Goal: Task Accomplishment & Management: Complete application form

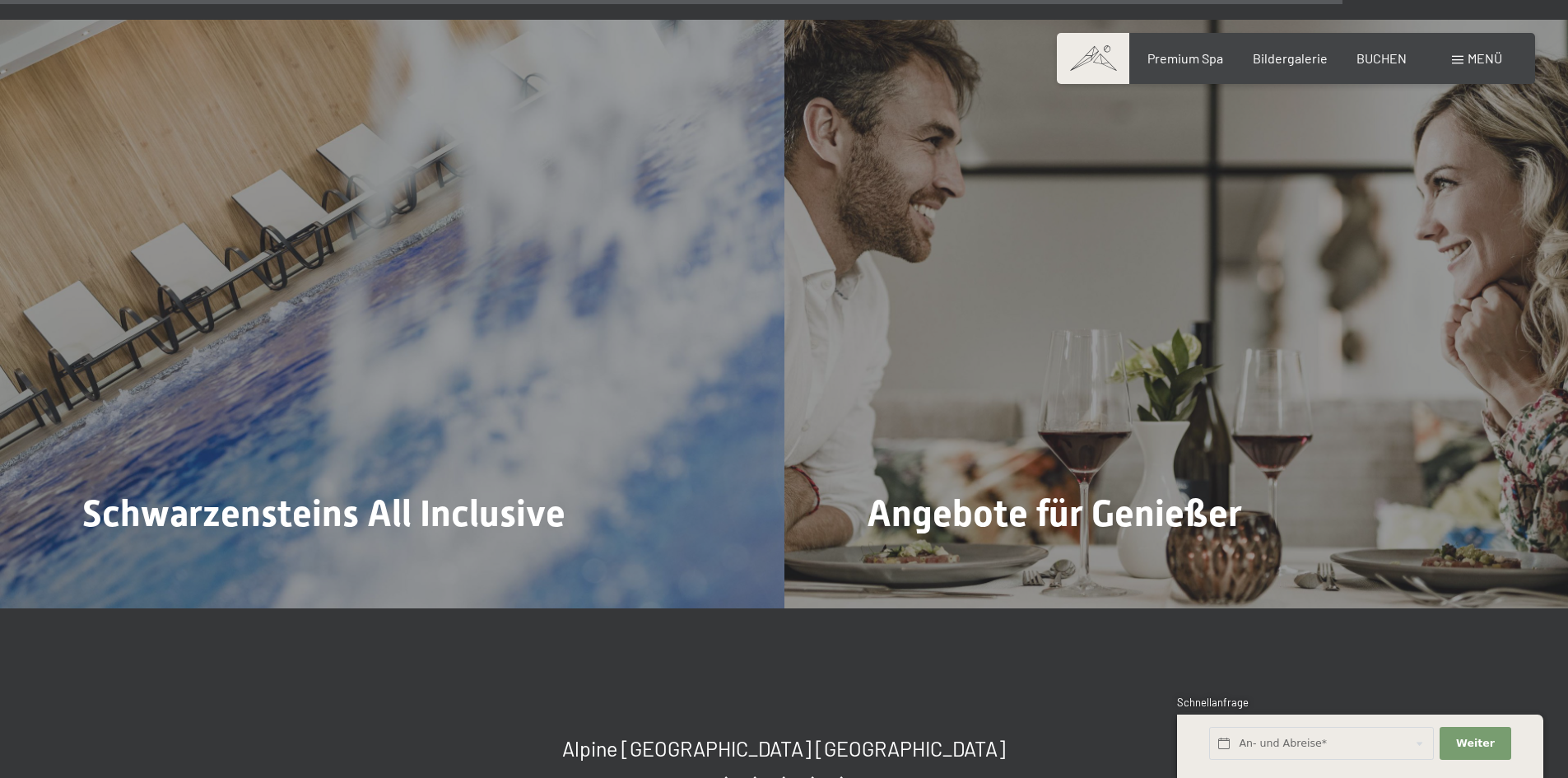
scroll to position [6987, 0]
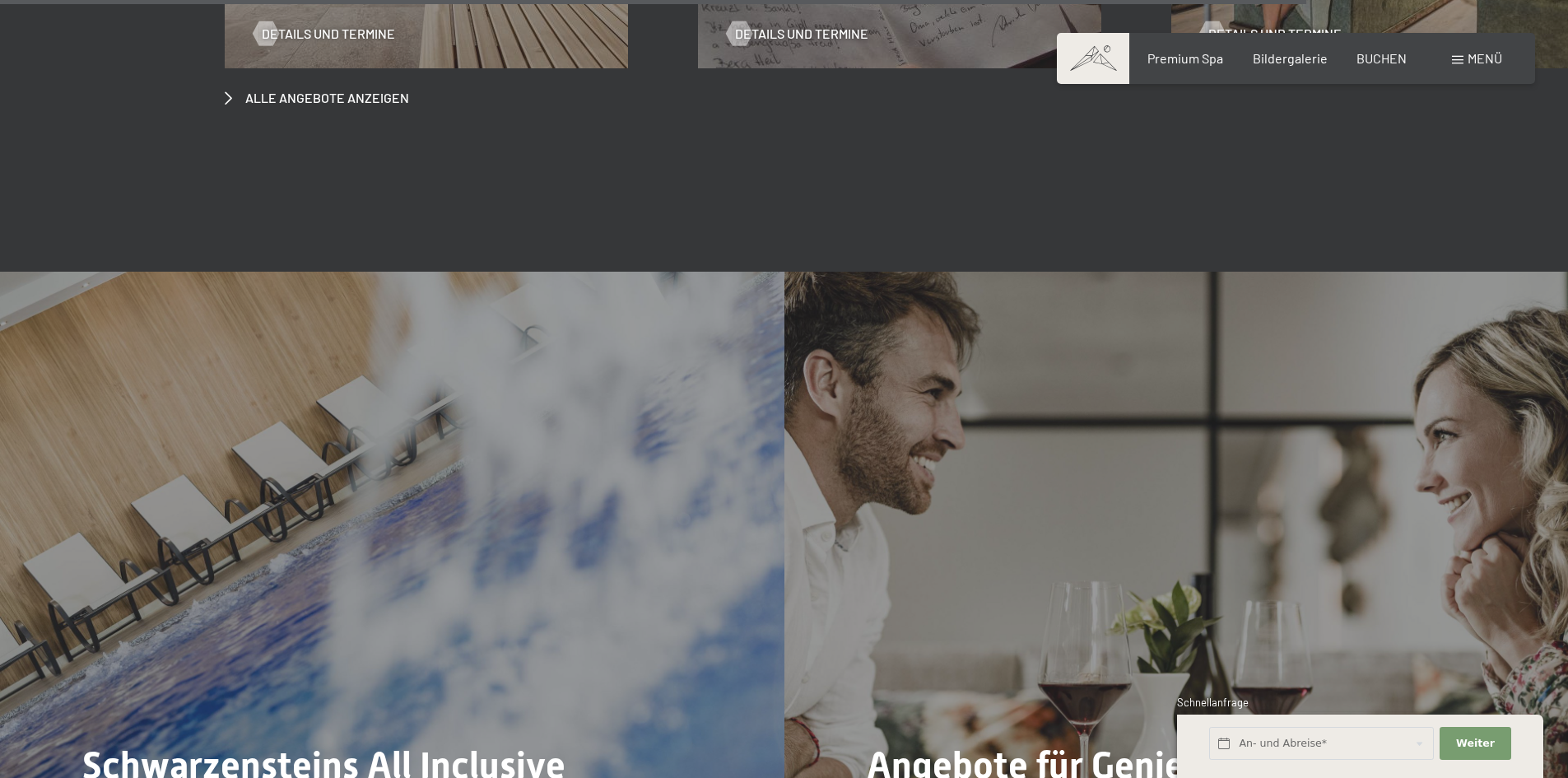
click at [1497, 62] on span "Menü" at bounding box center [1484, 58] width 35 height 16
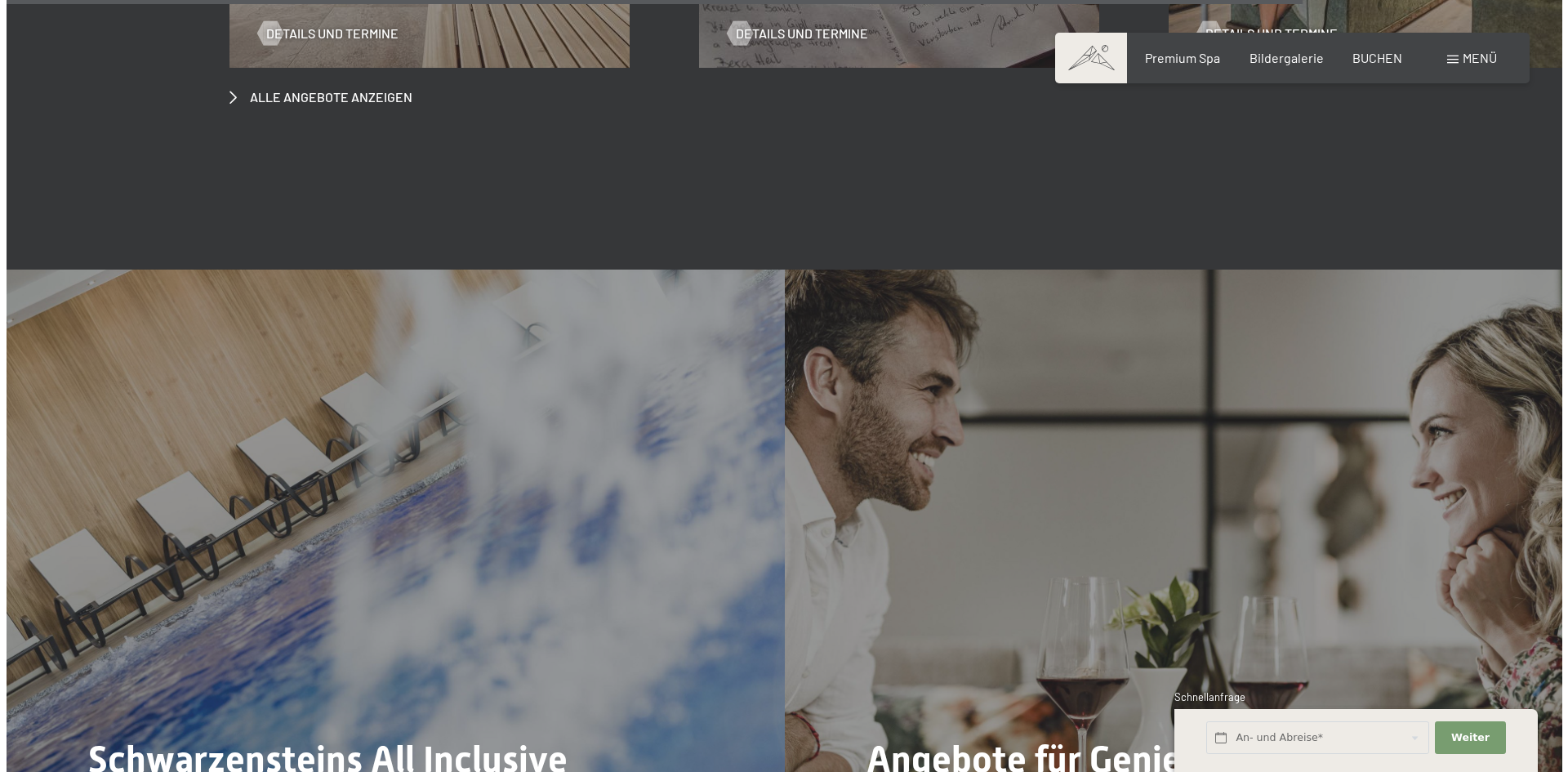
scroll to position [6965, 0]
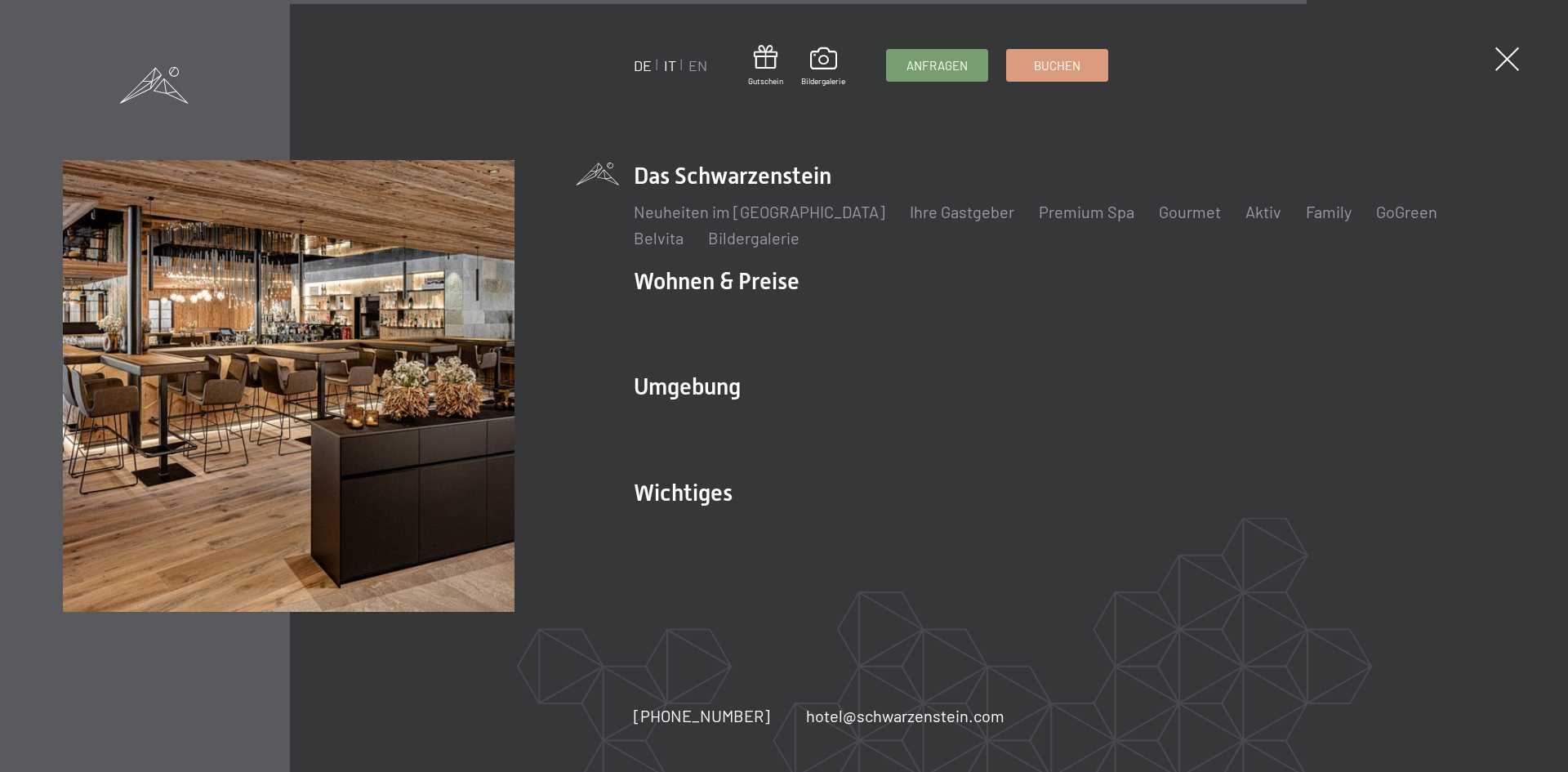
click at [673, 67] on link "IT" at bounding box center [669, 65] width 12 height 18
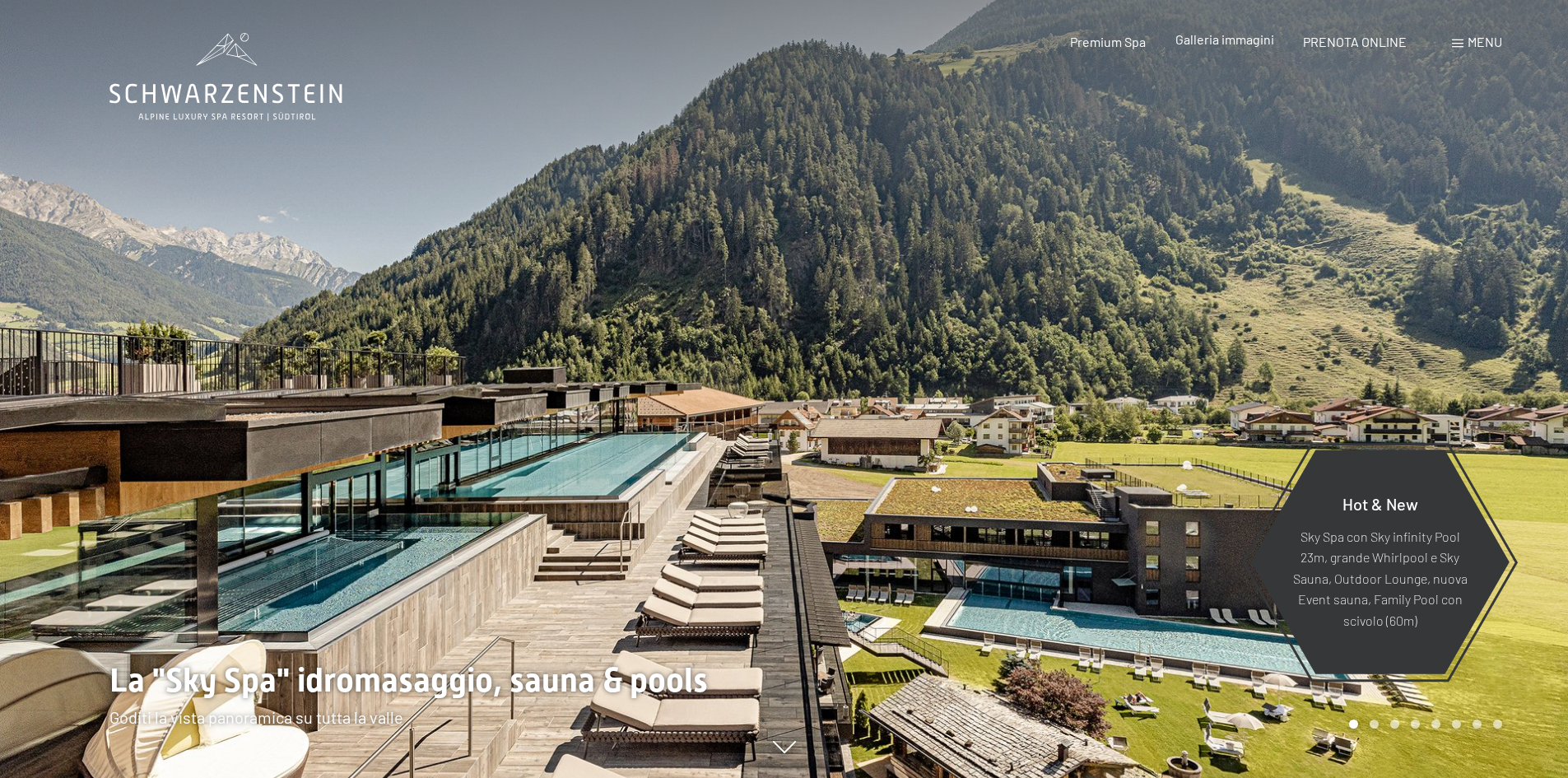
click at [1225, 38] on span "Galleria immagini" at bounding box center [1225, 38] width 99 height 16
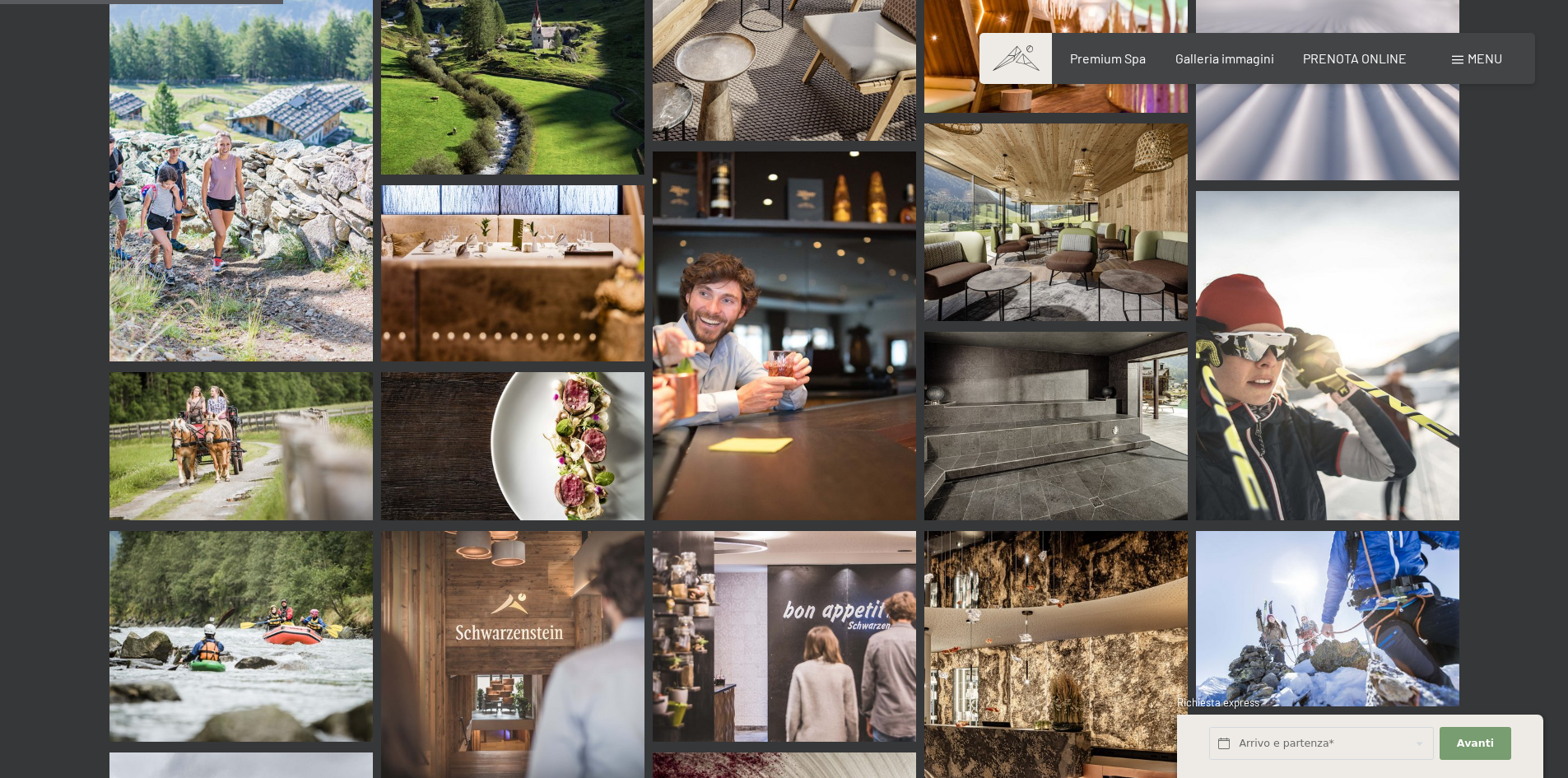
scroll to position [3869, 0]
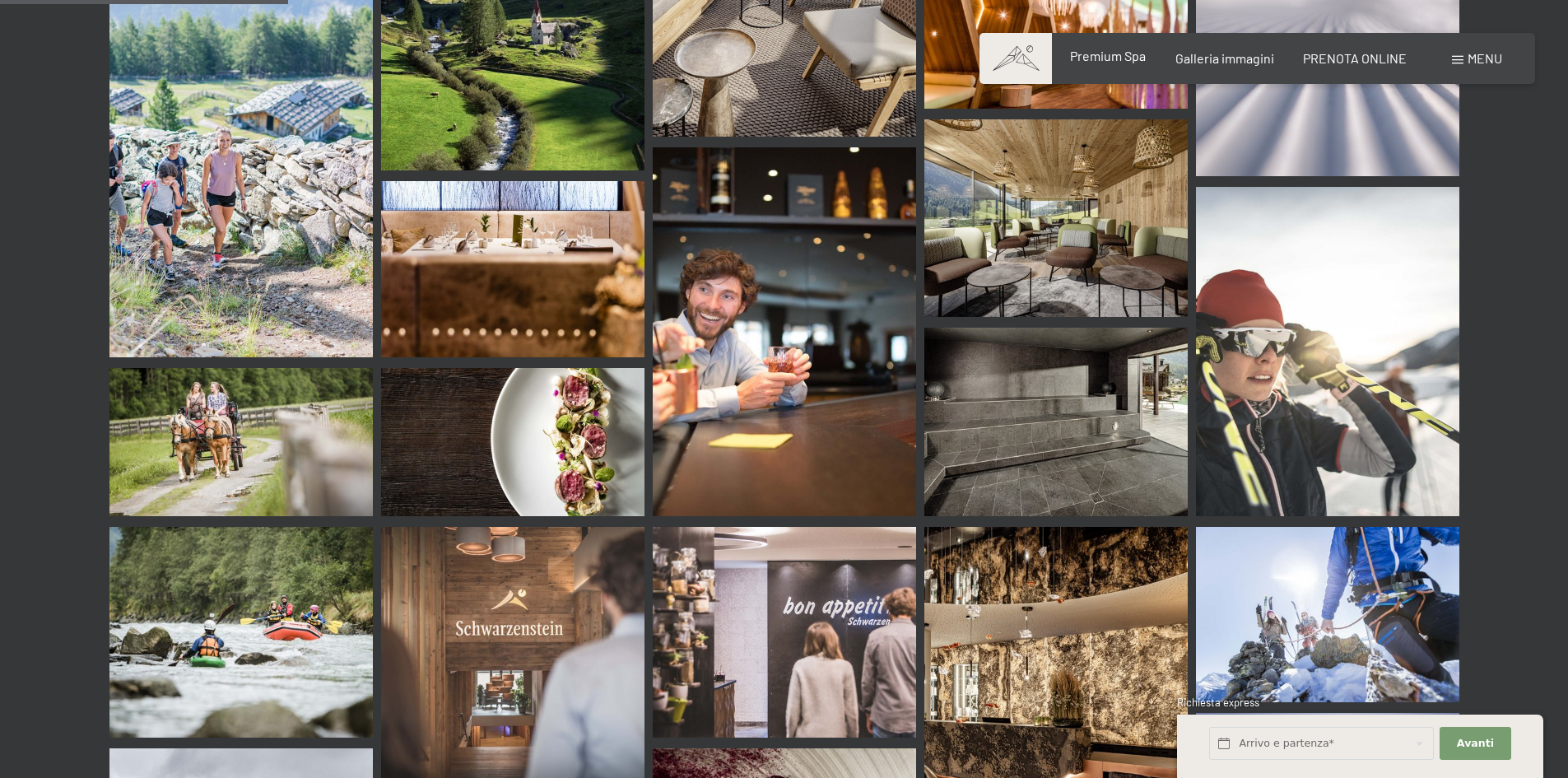
click at [1104, 56] on span "Premium Spa" at bounding box center [1107, 55] width 76 height 16
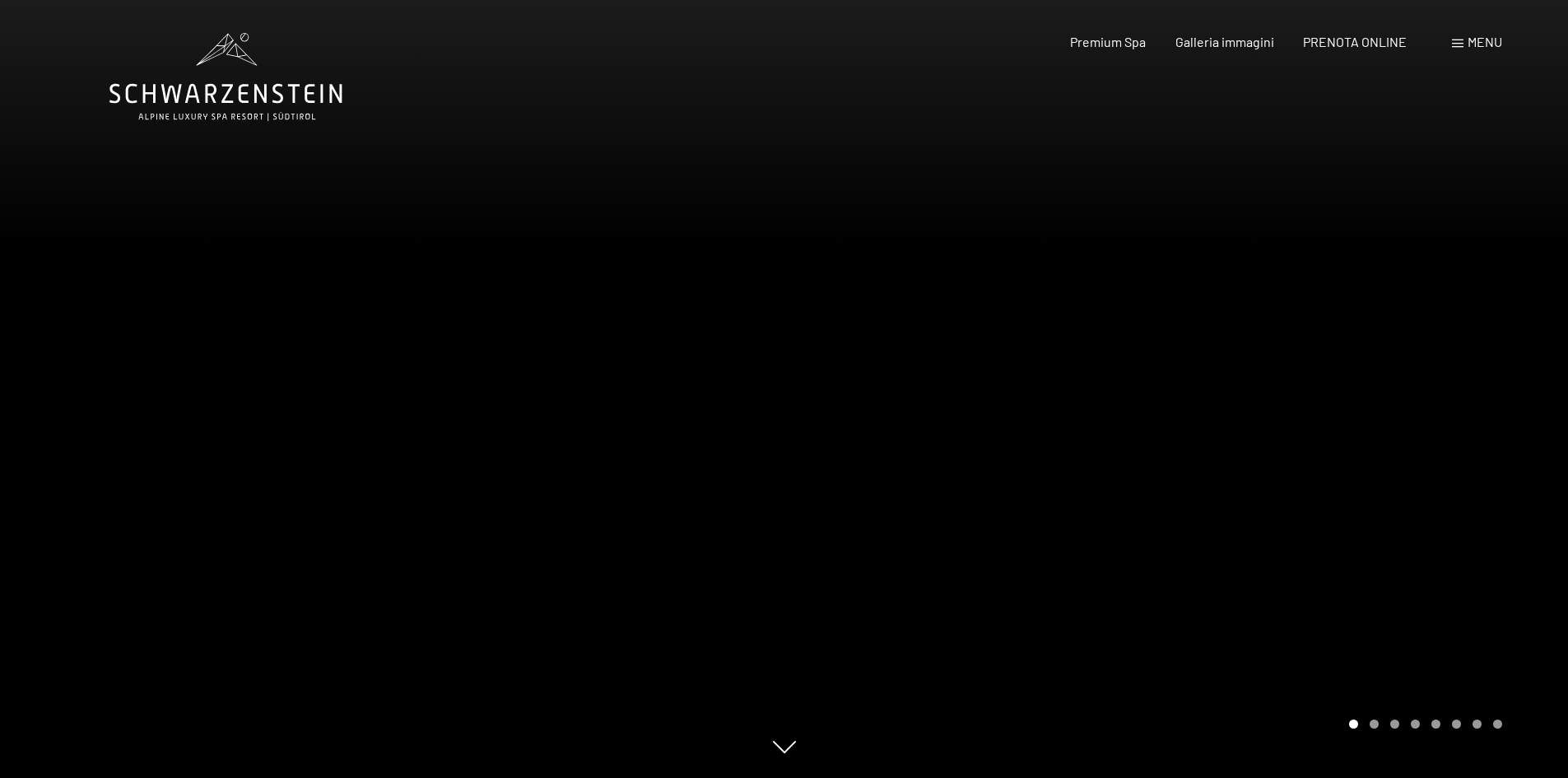
click at [1474, 45] on span "Menu" at bounding box center [1484, 41] width 35 height 16
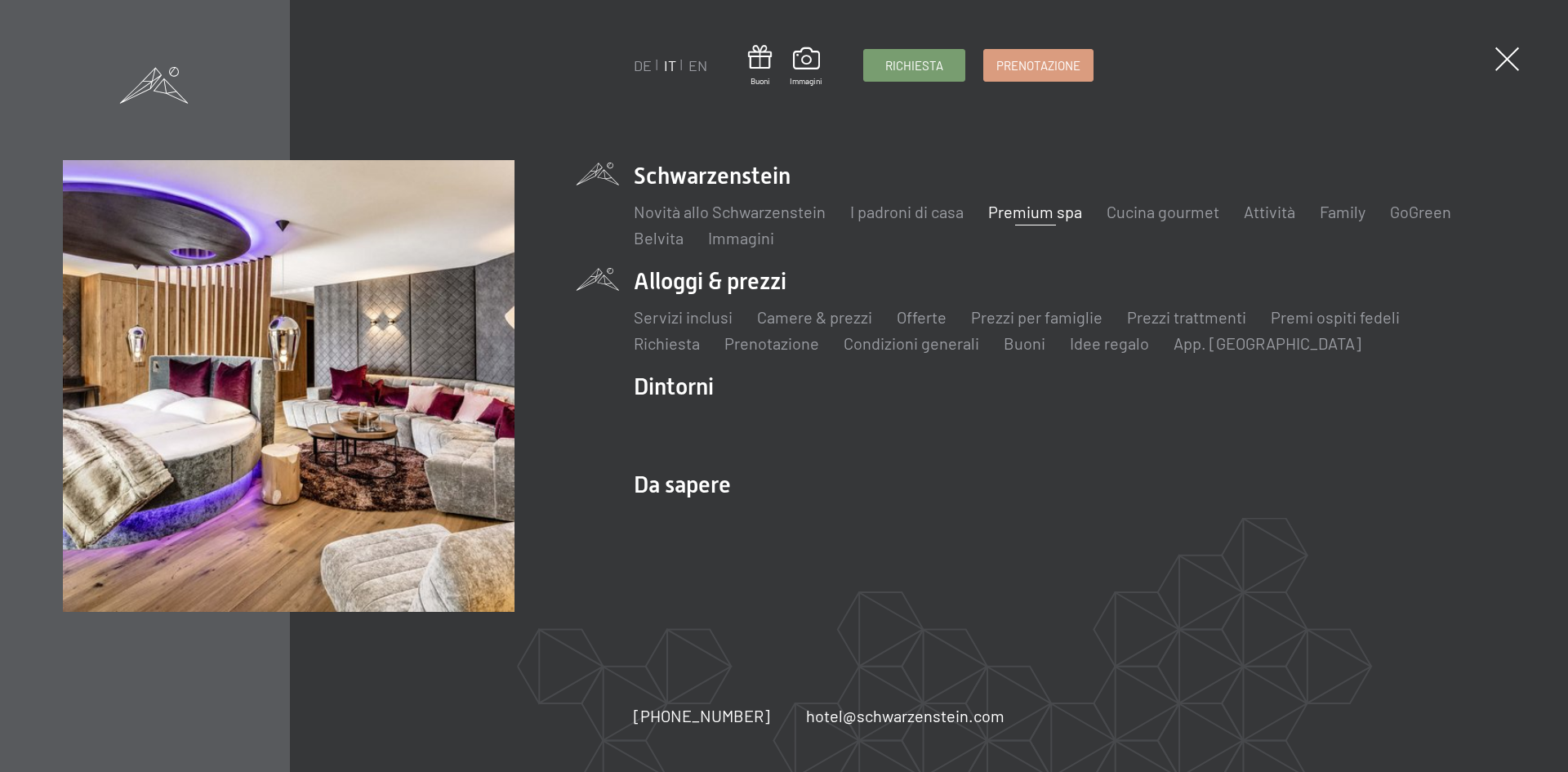
click at [706, 282] on li "Alloggi & prezzi Servizi inclusi Camere & prezzi Lista Offerte Lista Prezzi per…" at bounding box center [1070, 310] width 872 height 89
click at [1028, 314] on link "Prezzi per famiglie" at bounding box center [1036, 317] width 131 height 20
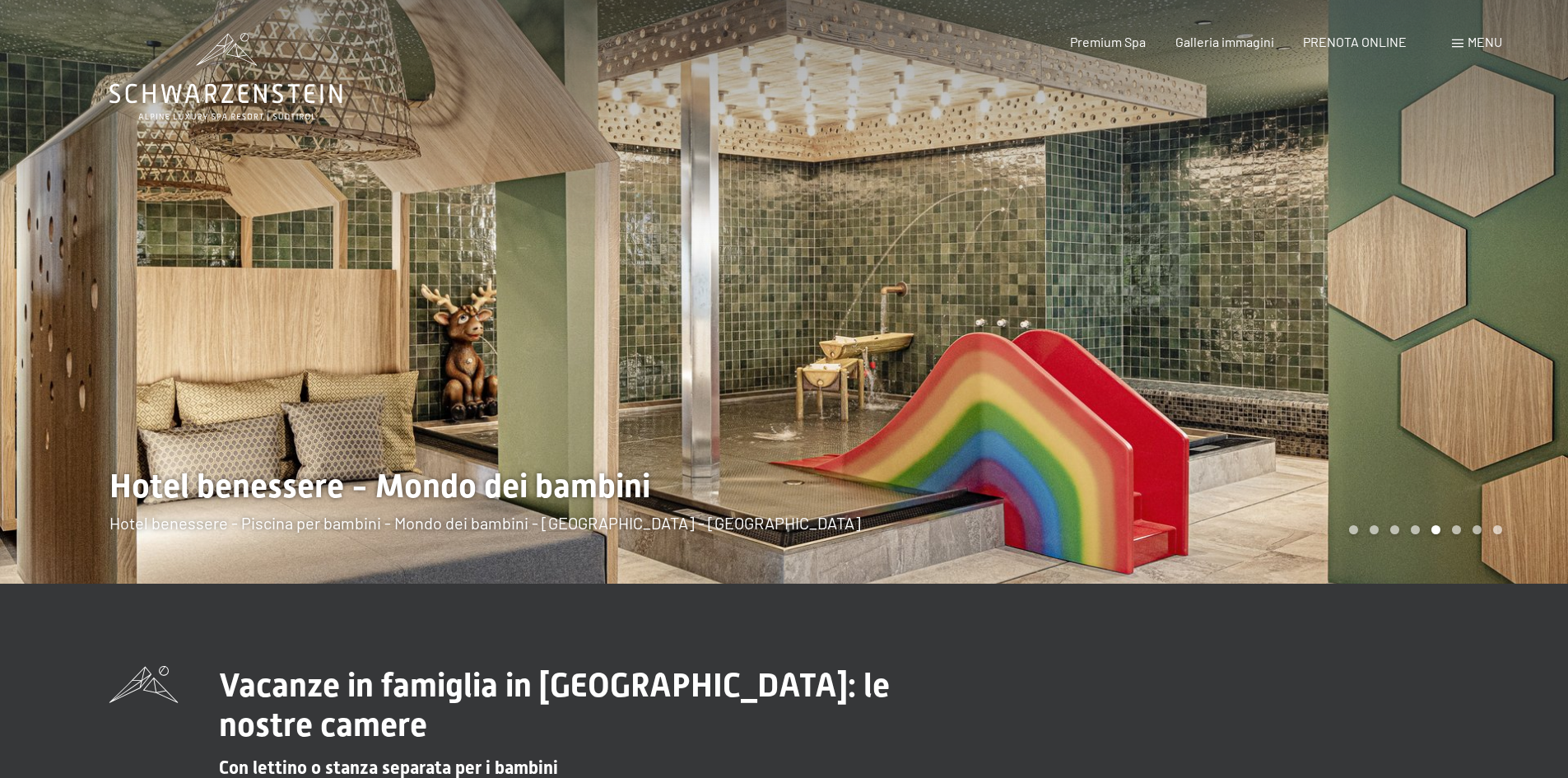
click at [1463, 328] on div at bounding box center [1177, 292] width 784 height 584
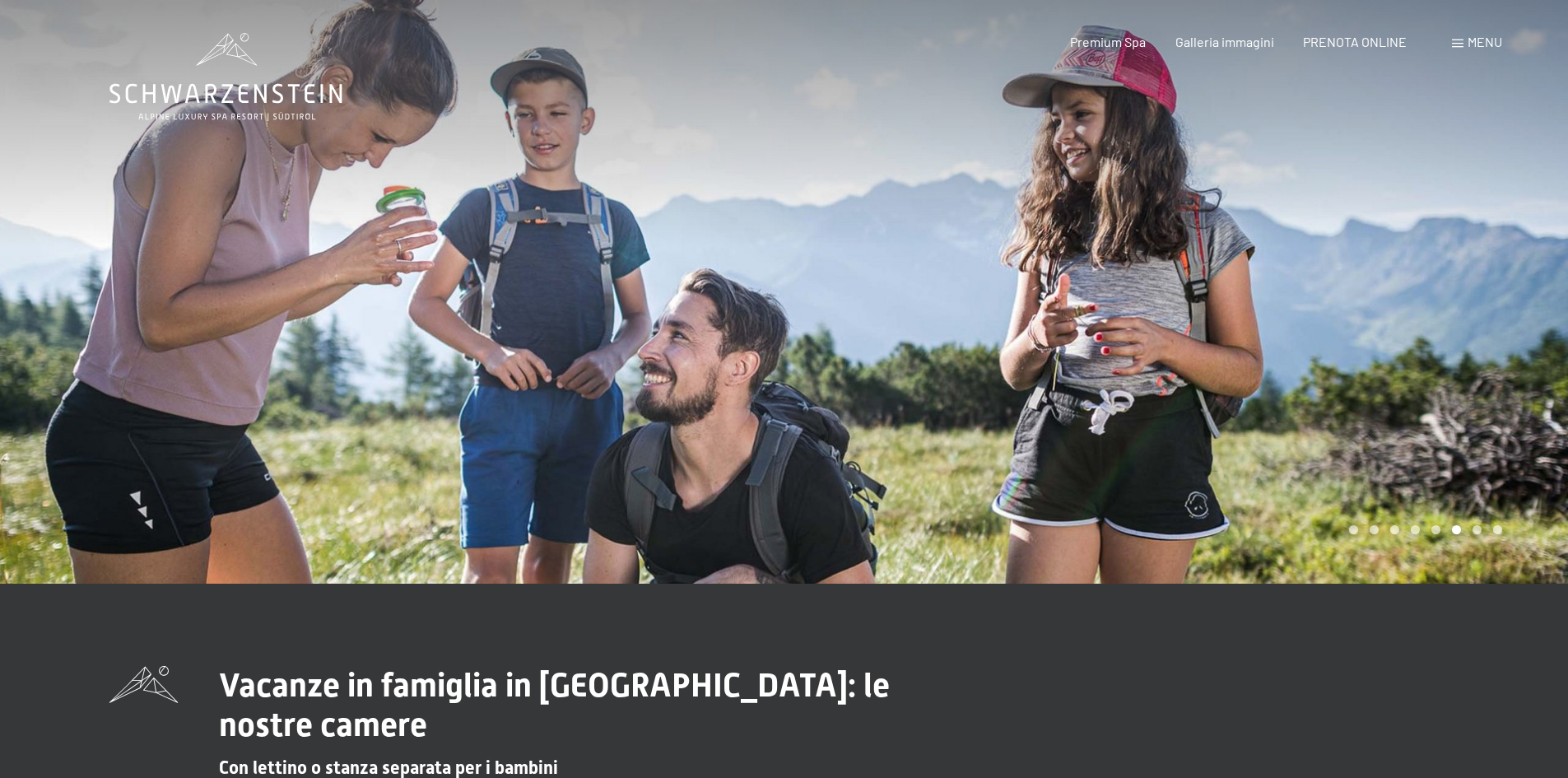
click at [1463, 328] on div at bounding box center [1177, 292] width 784 height 584
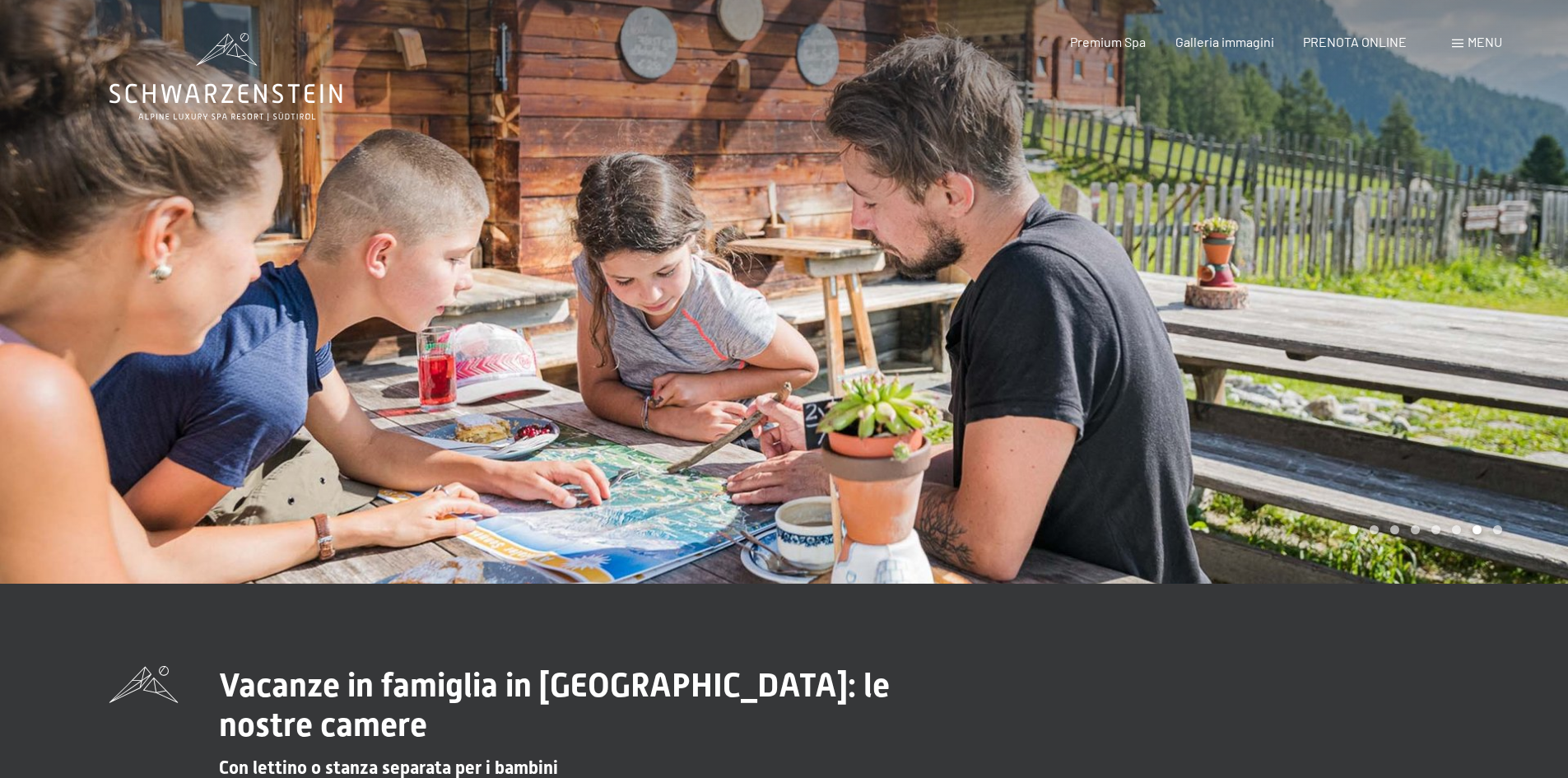
click at [1463, 328] on div at bounding box center [1177, 292] width 784 height 584
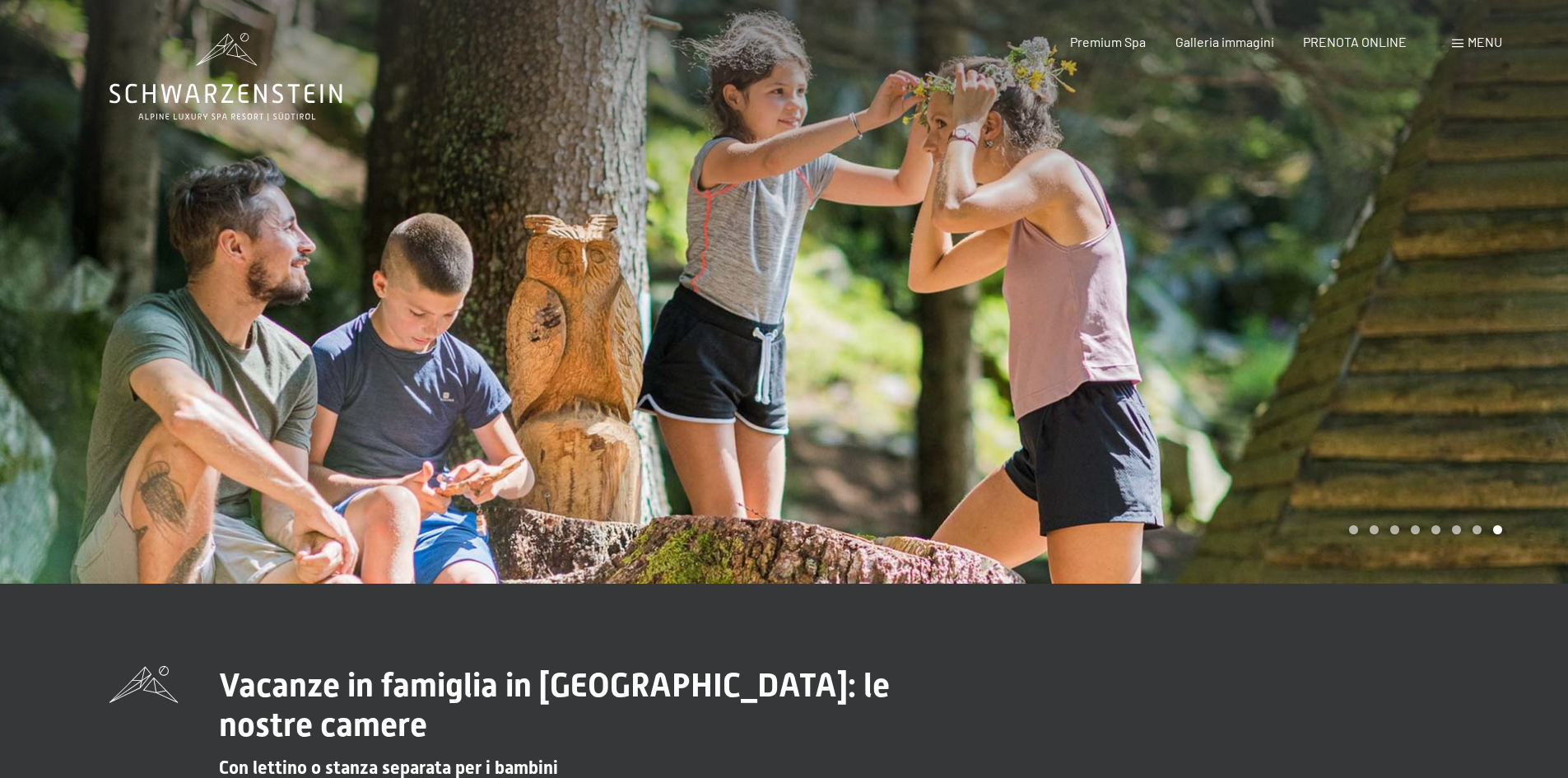
click at [1476, 33] on div "Prenotazione Richiesta Premium Spa Galleria immagini PRENOTA ONLINE Menu DE IT …" at bounding box center [1257, 41] width 490 height 18
click at [1475, 38] on span "Menu" at bounding box center [1484, 41] width 35 height 16
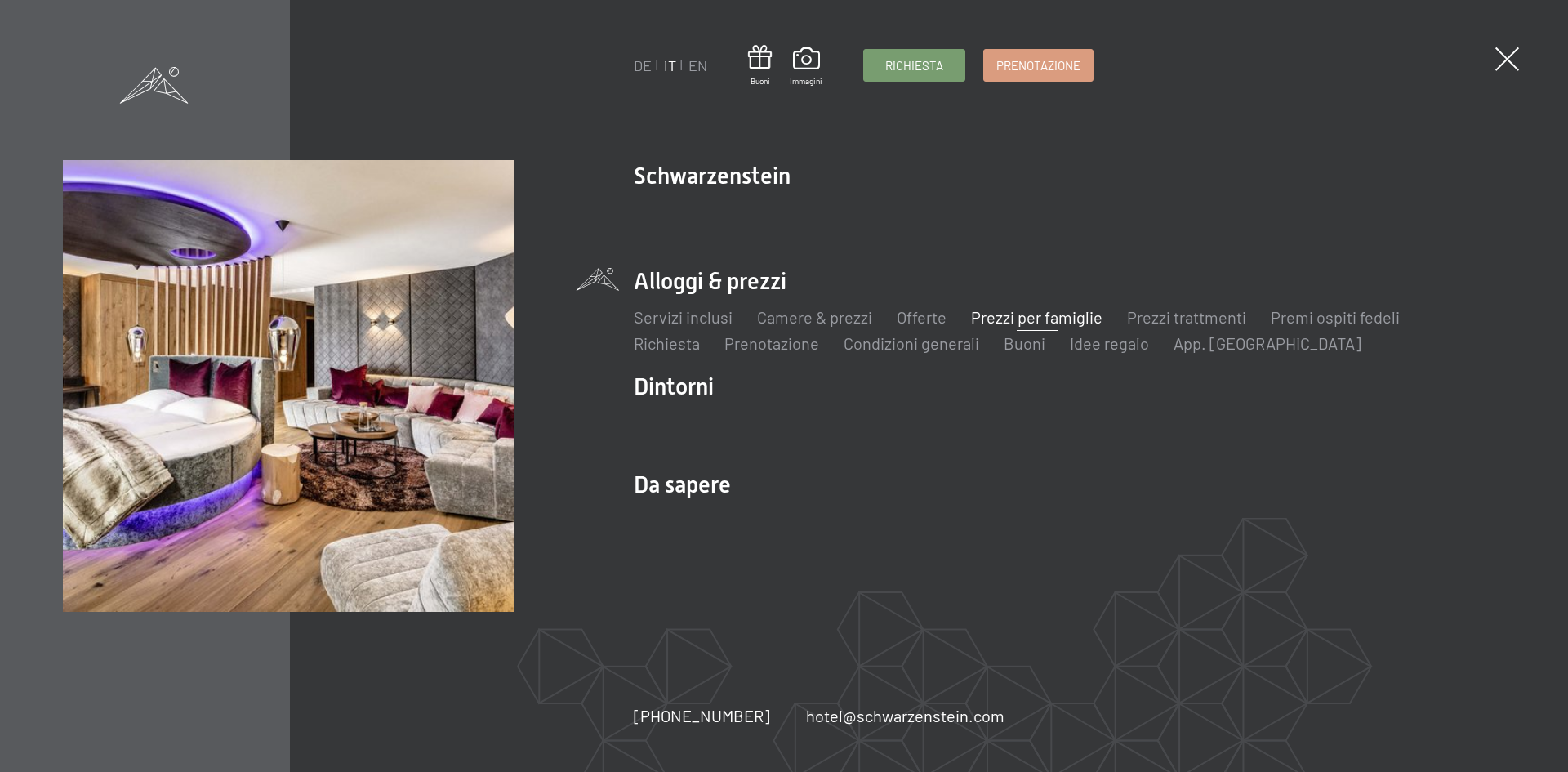
click at [804, 328] on li "Camere & prezzi Lista" at bounding box center [815, 317] width 115 height 23
click at [802, 323] on link "Camere & prezzi" at bounding box center [815, 317] width 115 height 20
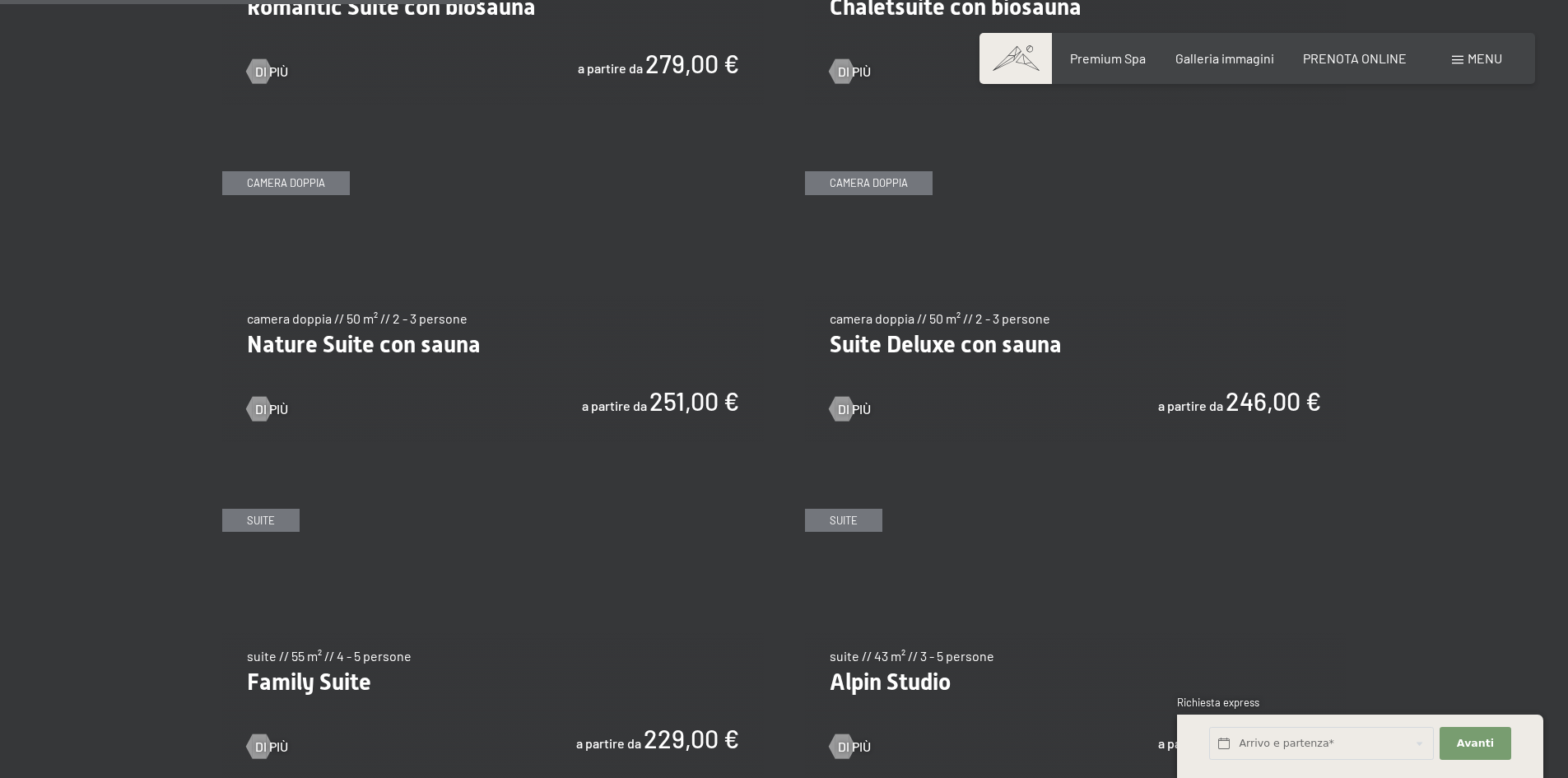
scroll to position [1729, 0]
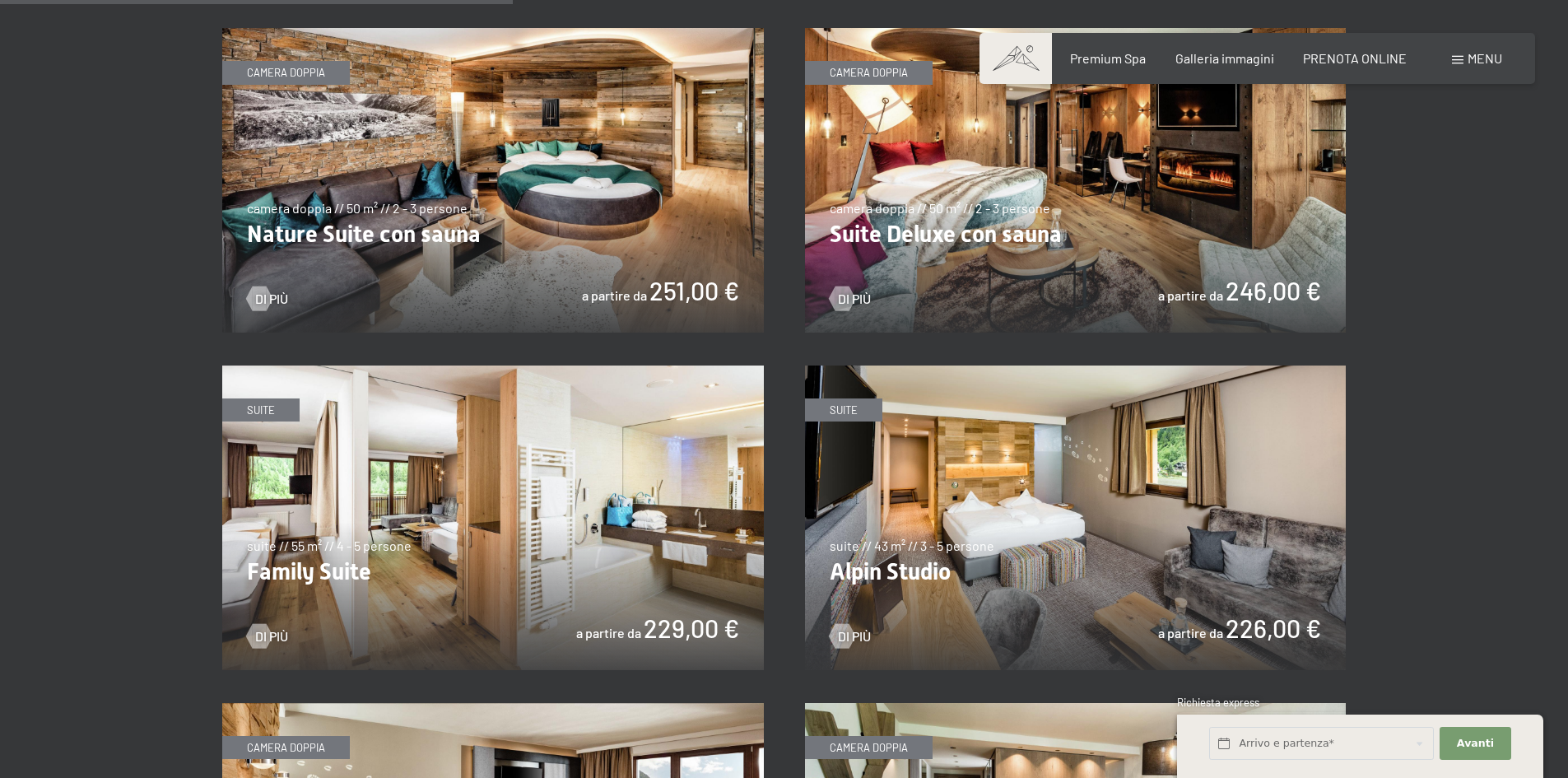
click at [462, 521] on img at bounding box center [493, 518] width 541 height 305
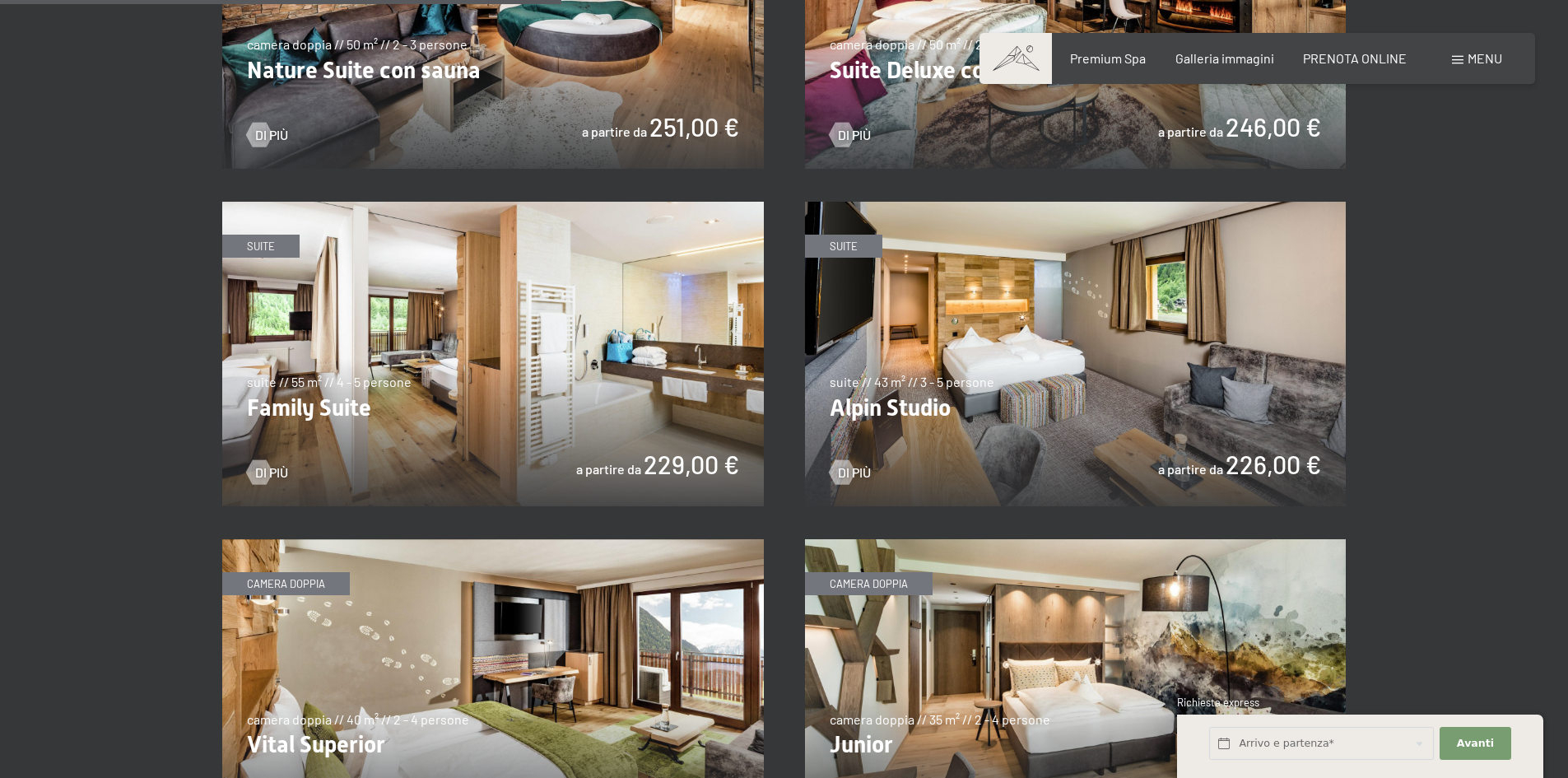
scroll to position [1894, 0]
click at [1160, 373] on img at bounding box center [1075, 353] width 541 height 305
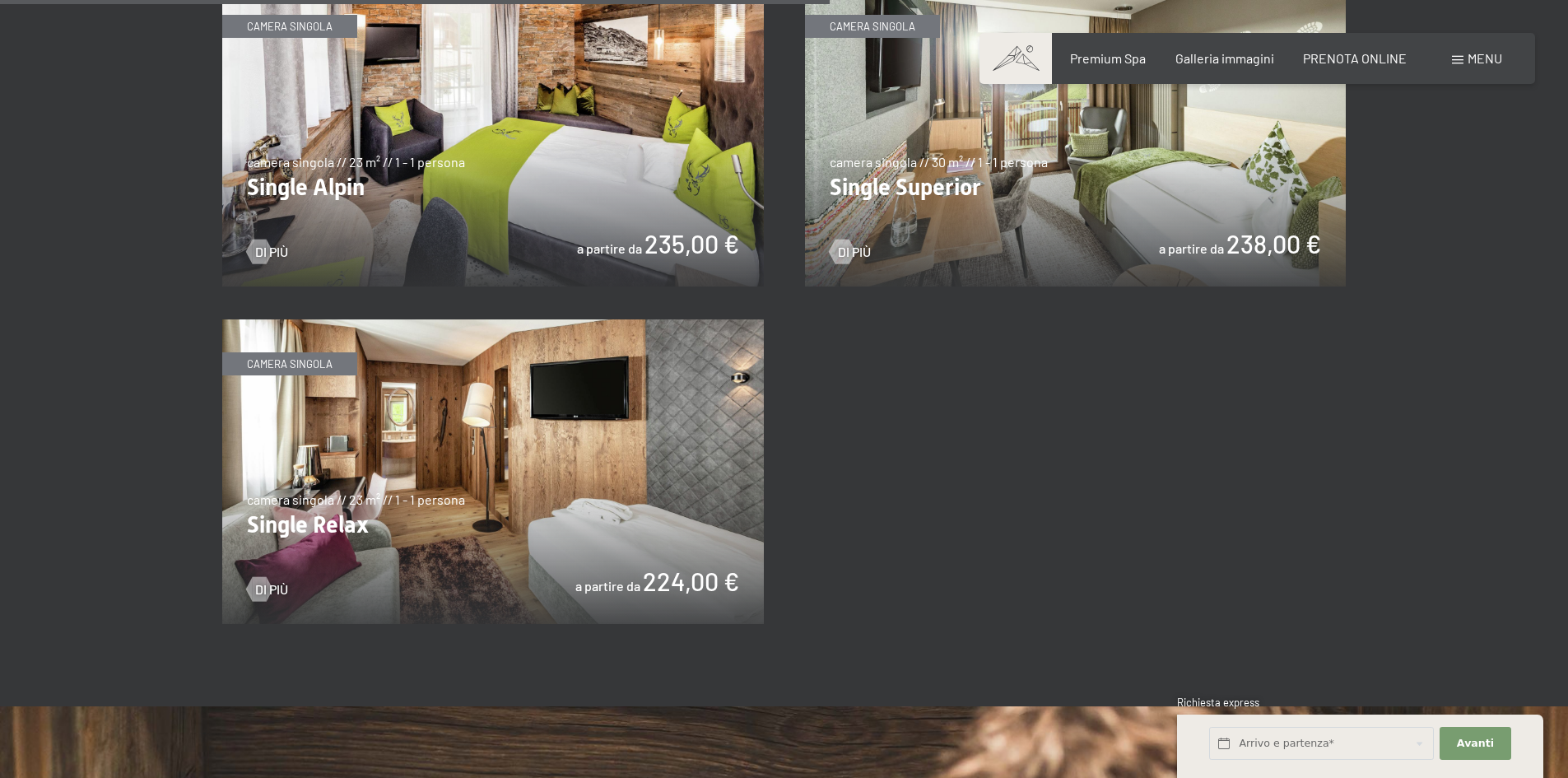
scroll to position [2799, 0]
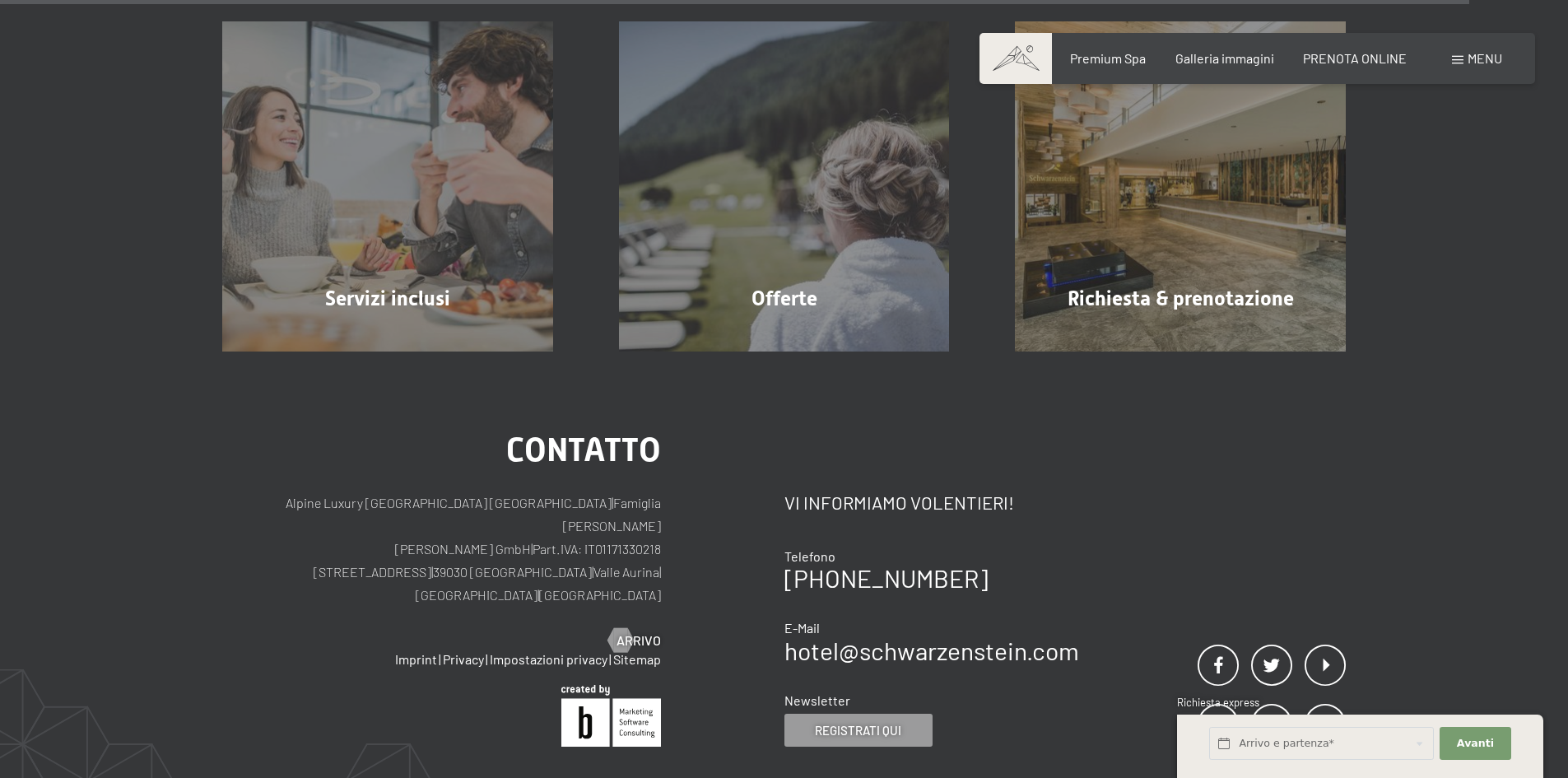
scroll to position [4940, 0]
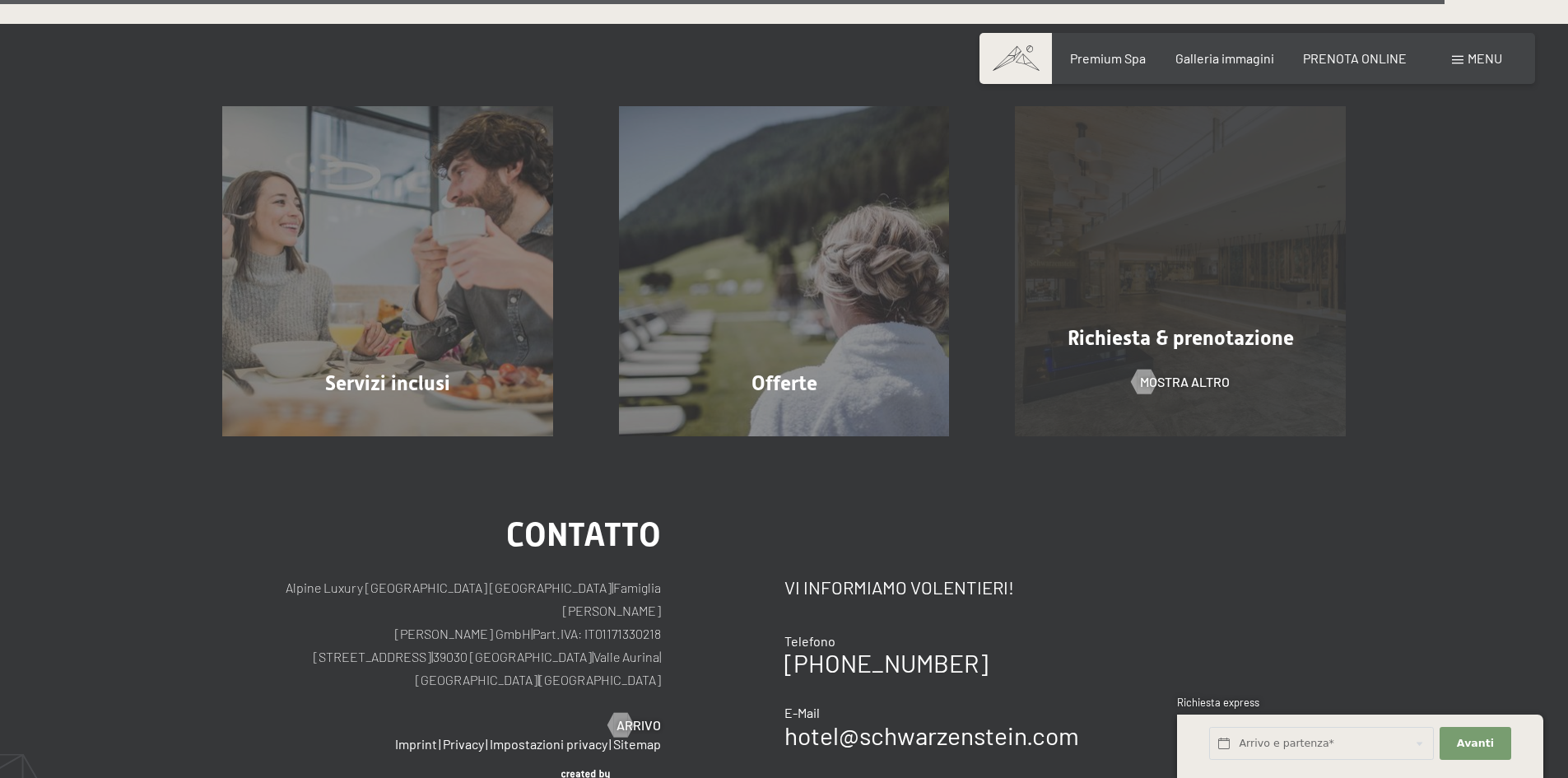
drag, startPoint x: 1198, startPoint y: 246, endPoint x: 1188, endPoint y: 246, distance: 10.0
click at [1196, 246] on div "Richiesta & prenotazione mostra altro" at bounding box center [1180, 271] width 397 height 331
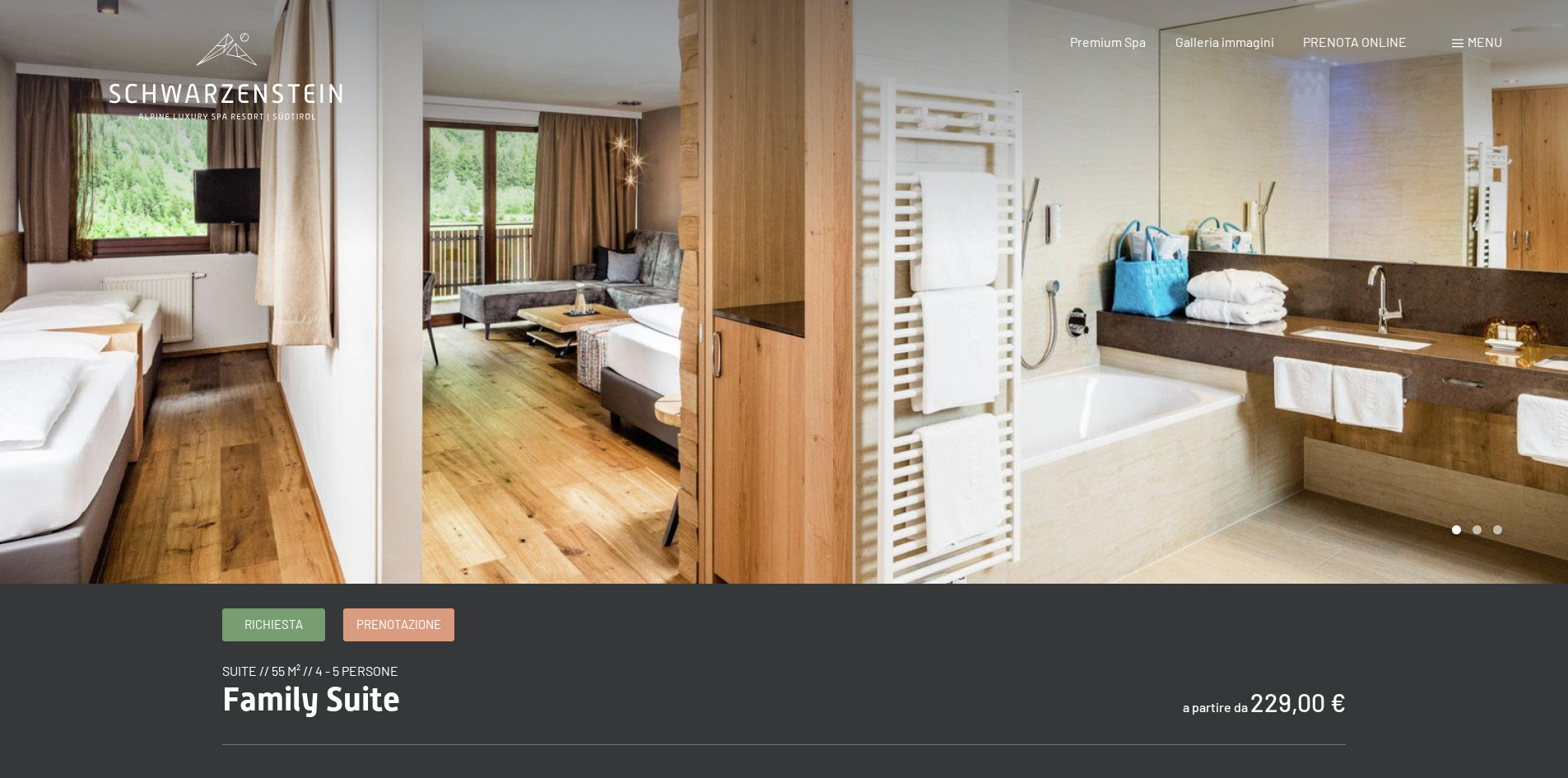
click at [1496, 278] on div at bounding box center [1177, 292] width 784 height 584
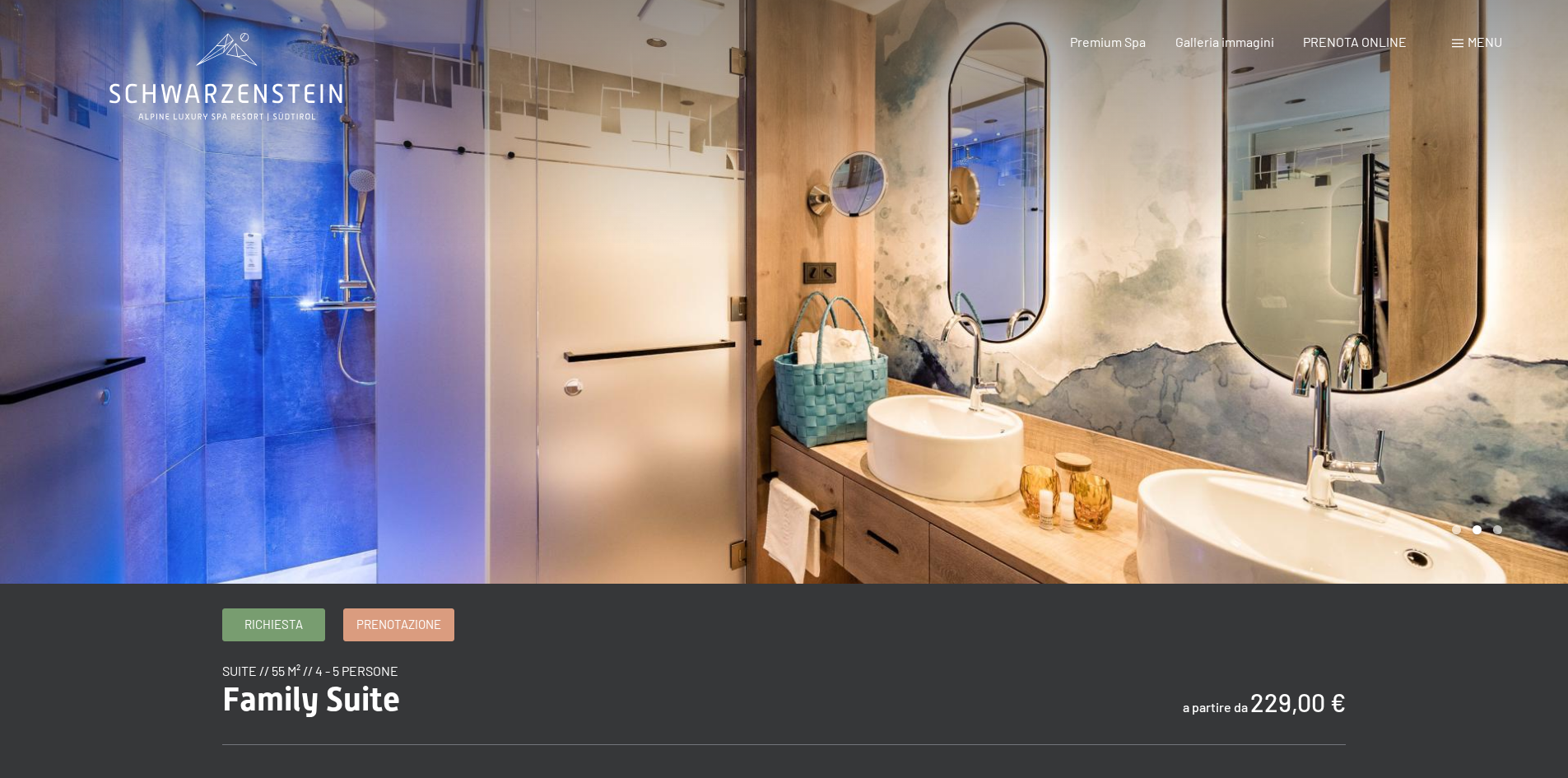
click at [1496, 278] on div at bounding box center [1177, 292] width 784 height 584
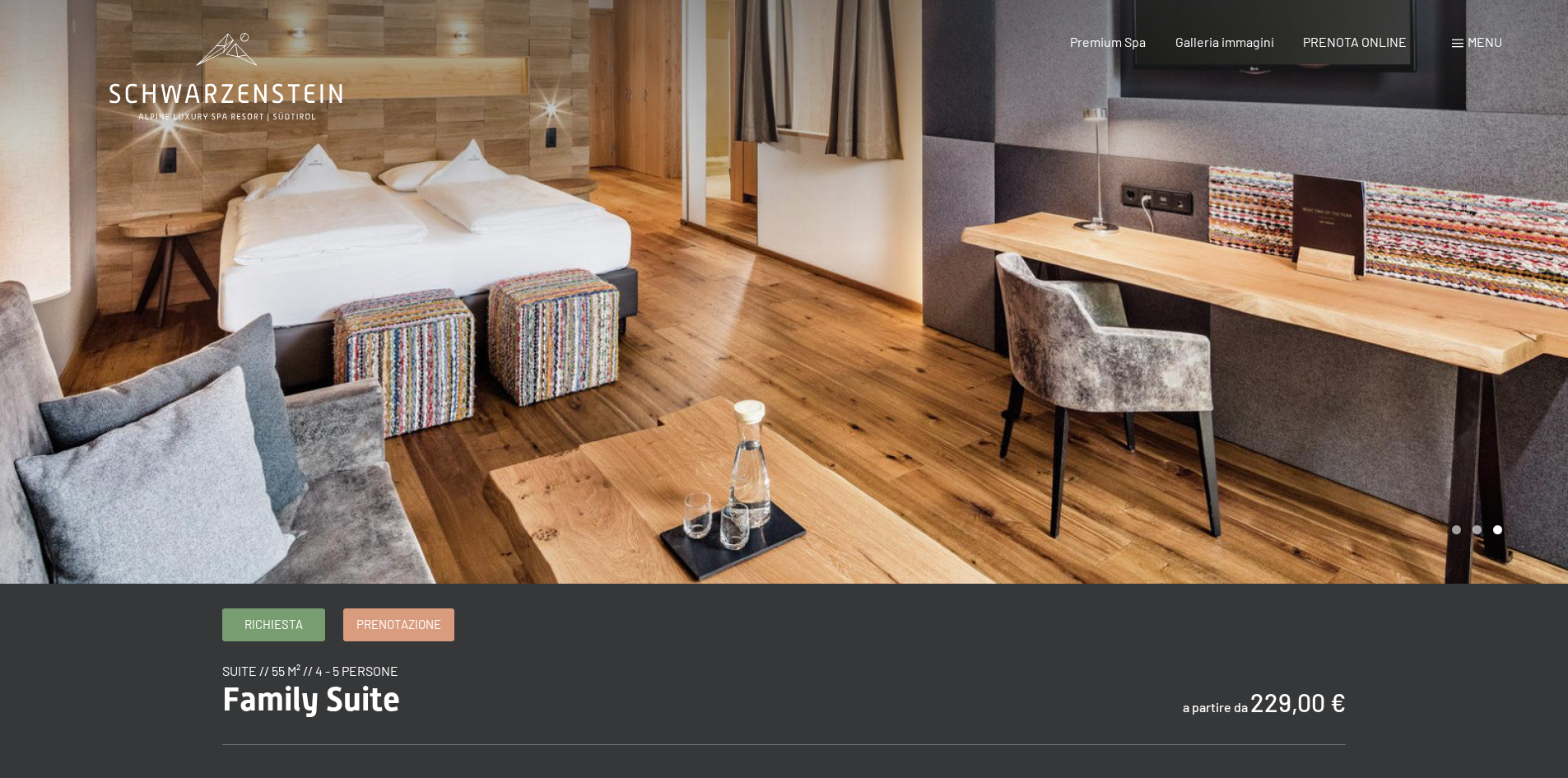
click at [1496, 278] on div at bounding box center [1177, 292] width 784 height 584
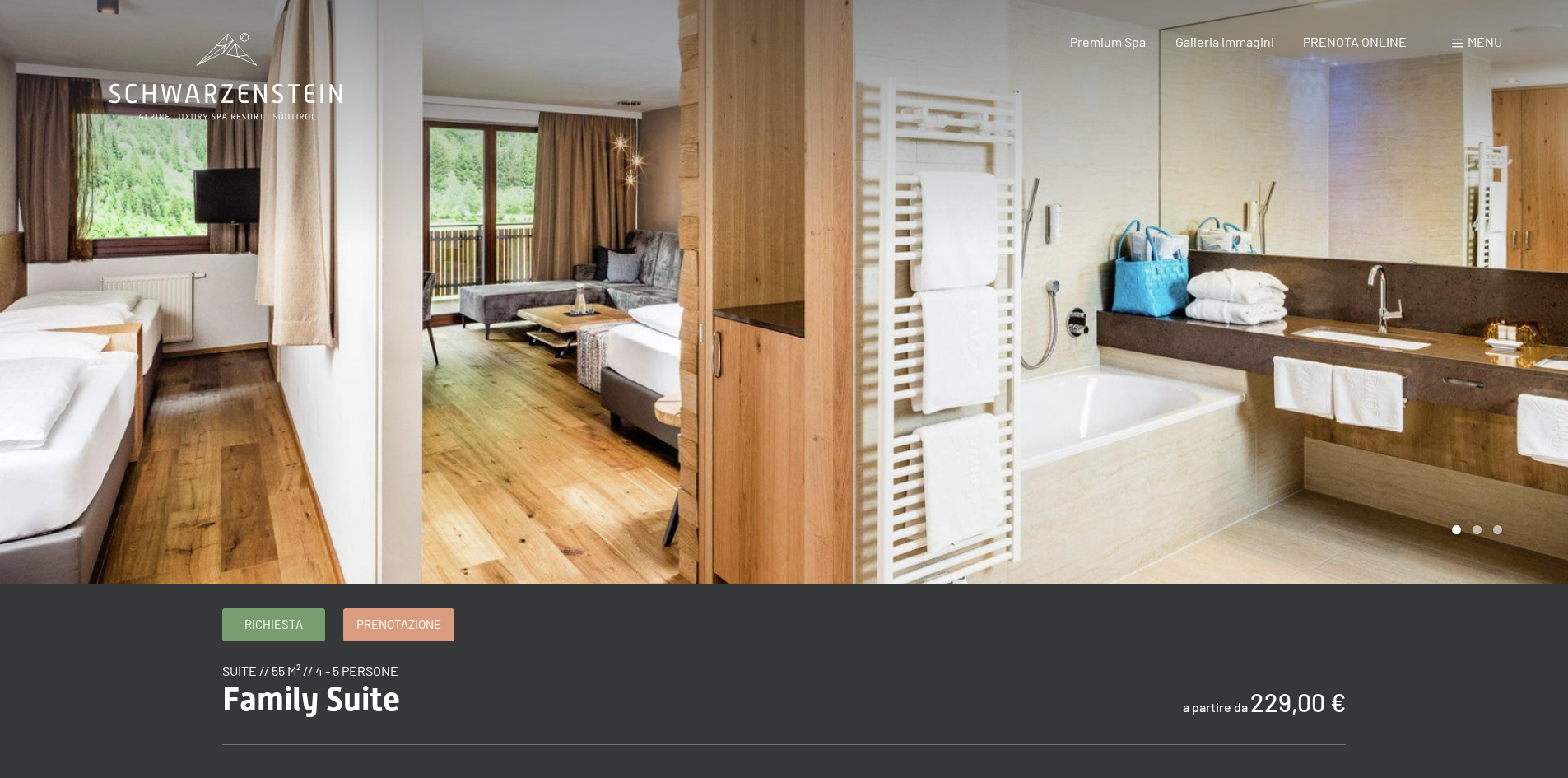
click at [1496, 278] on div at bounding box center [1177, 292] width 784 height 584
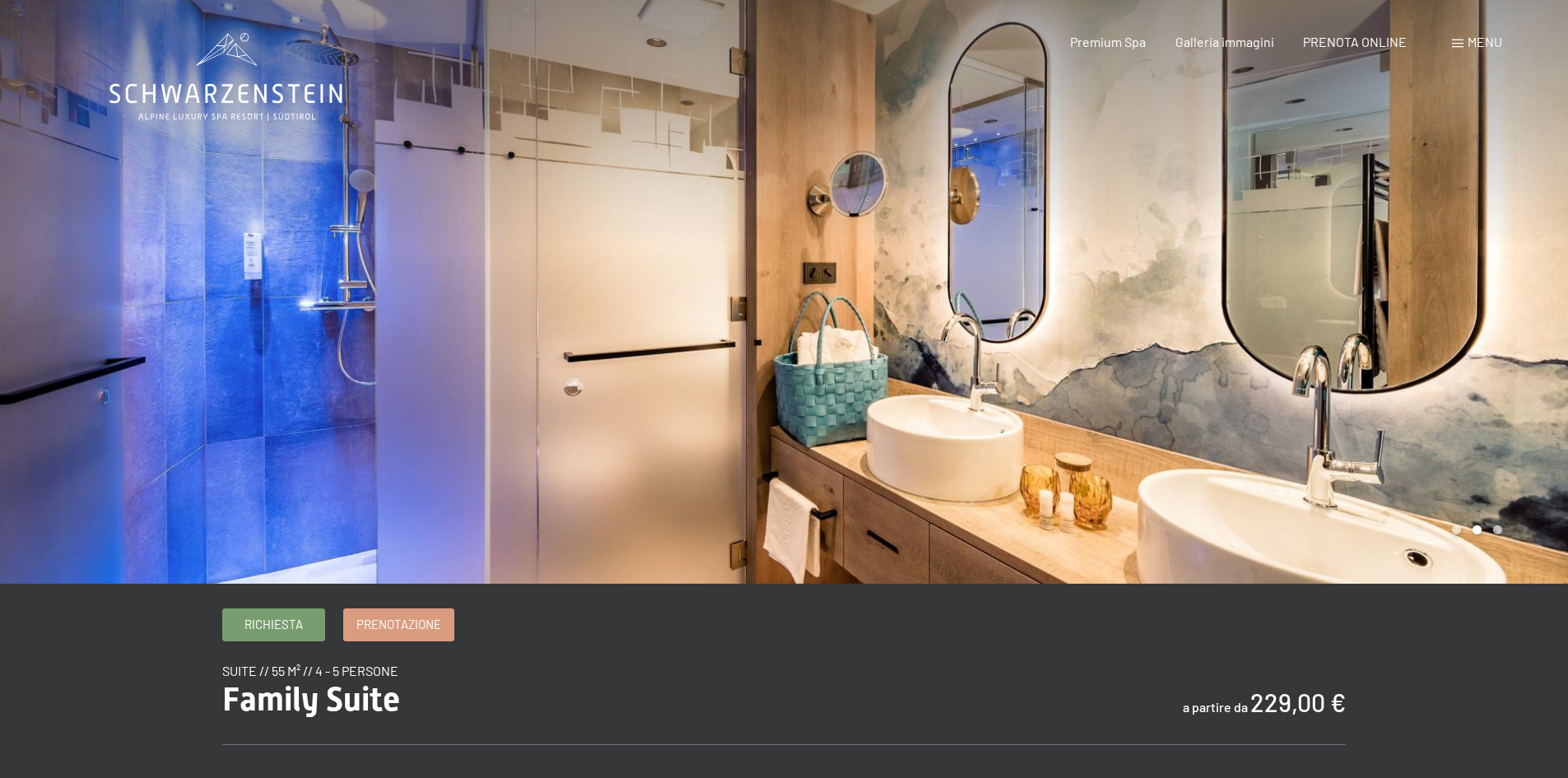
click at [1496, 278] on div at bounding box center [1177, 292] width 784 height 584
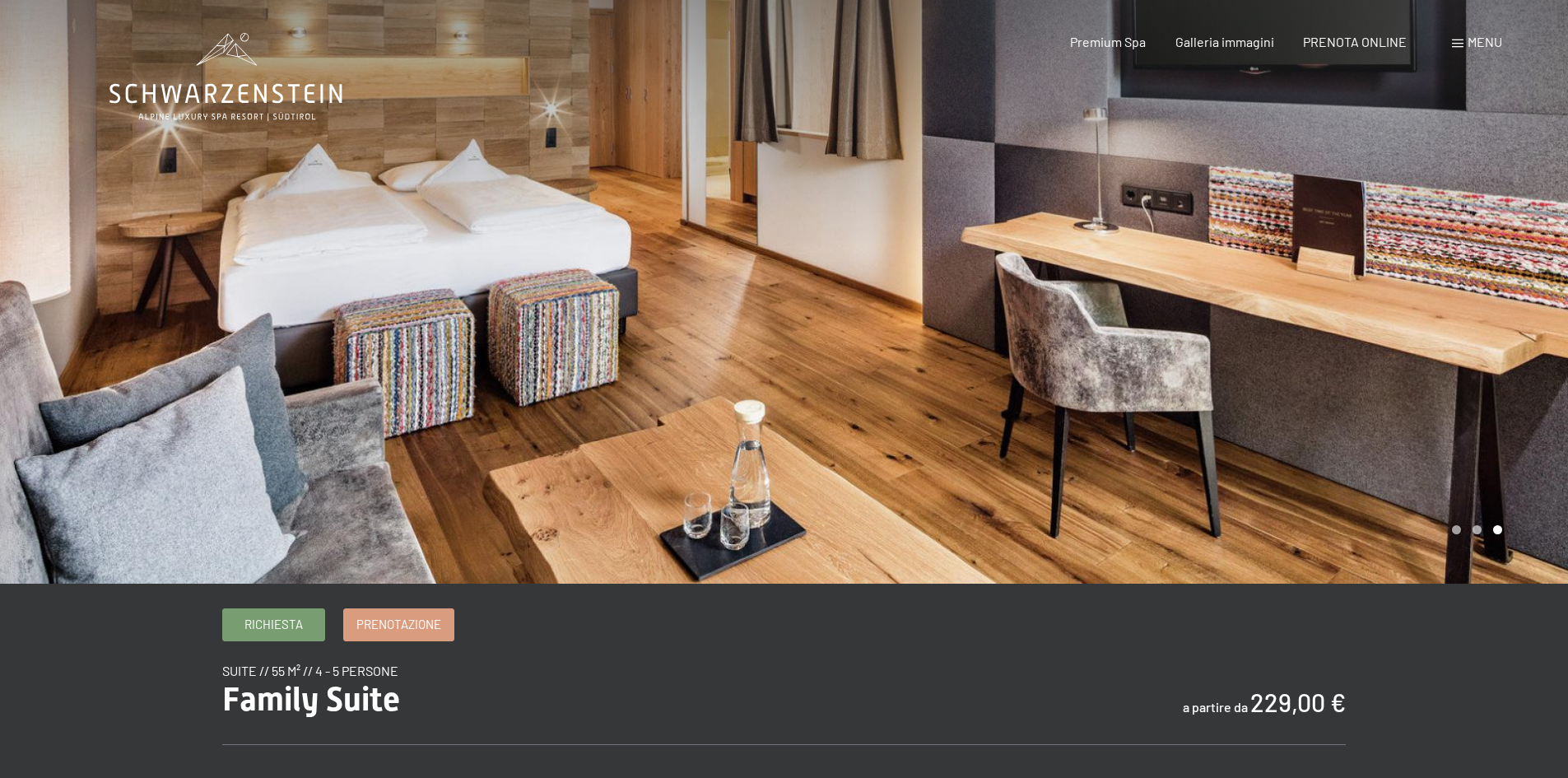
click at [1496, 278] on div at bounding box center [1177, 292] width 784 height 584
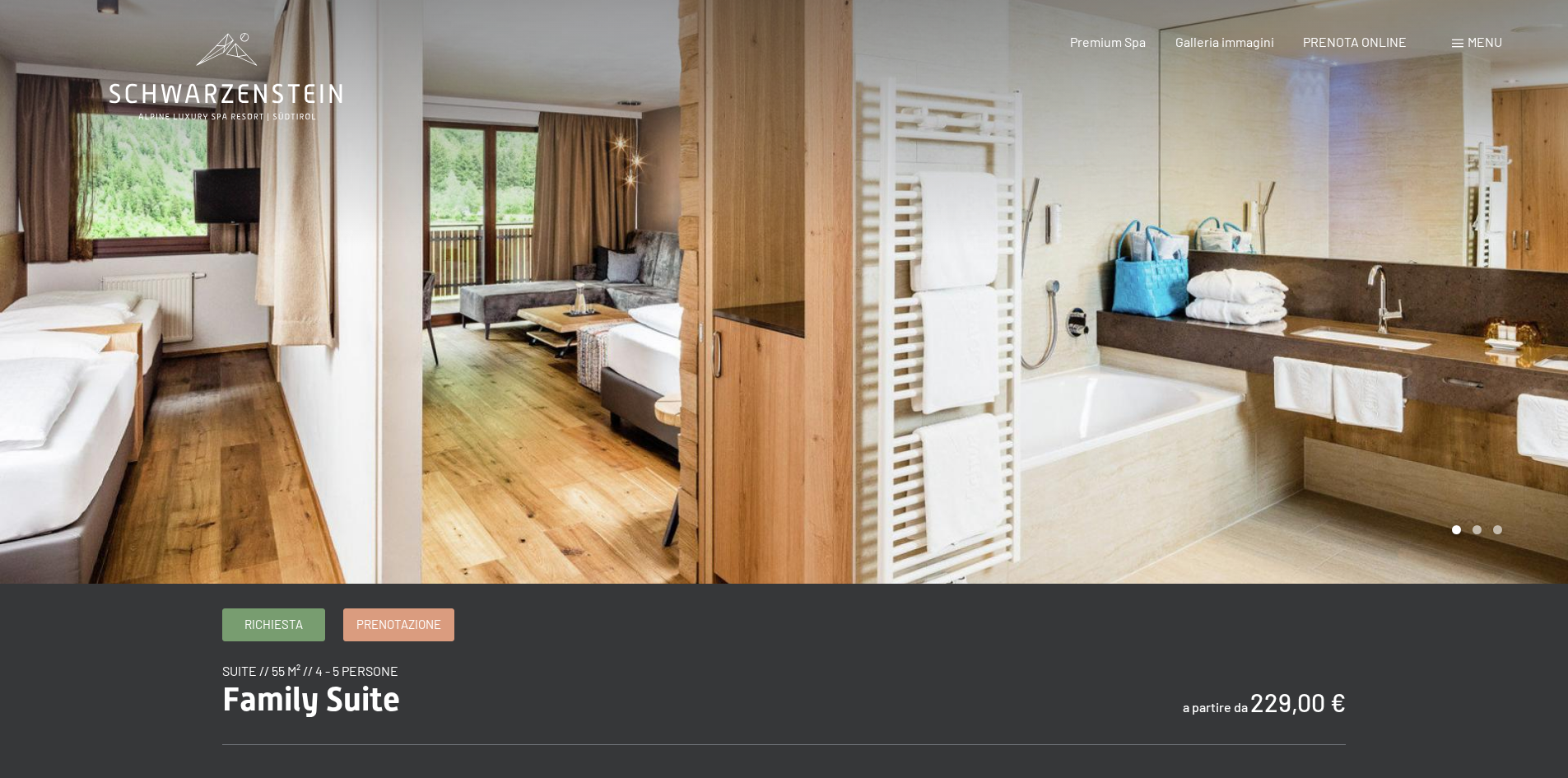
click at [1496, 278] on div at bounding box center [1177, 292] width 784 height 584
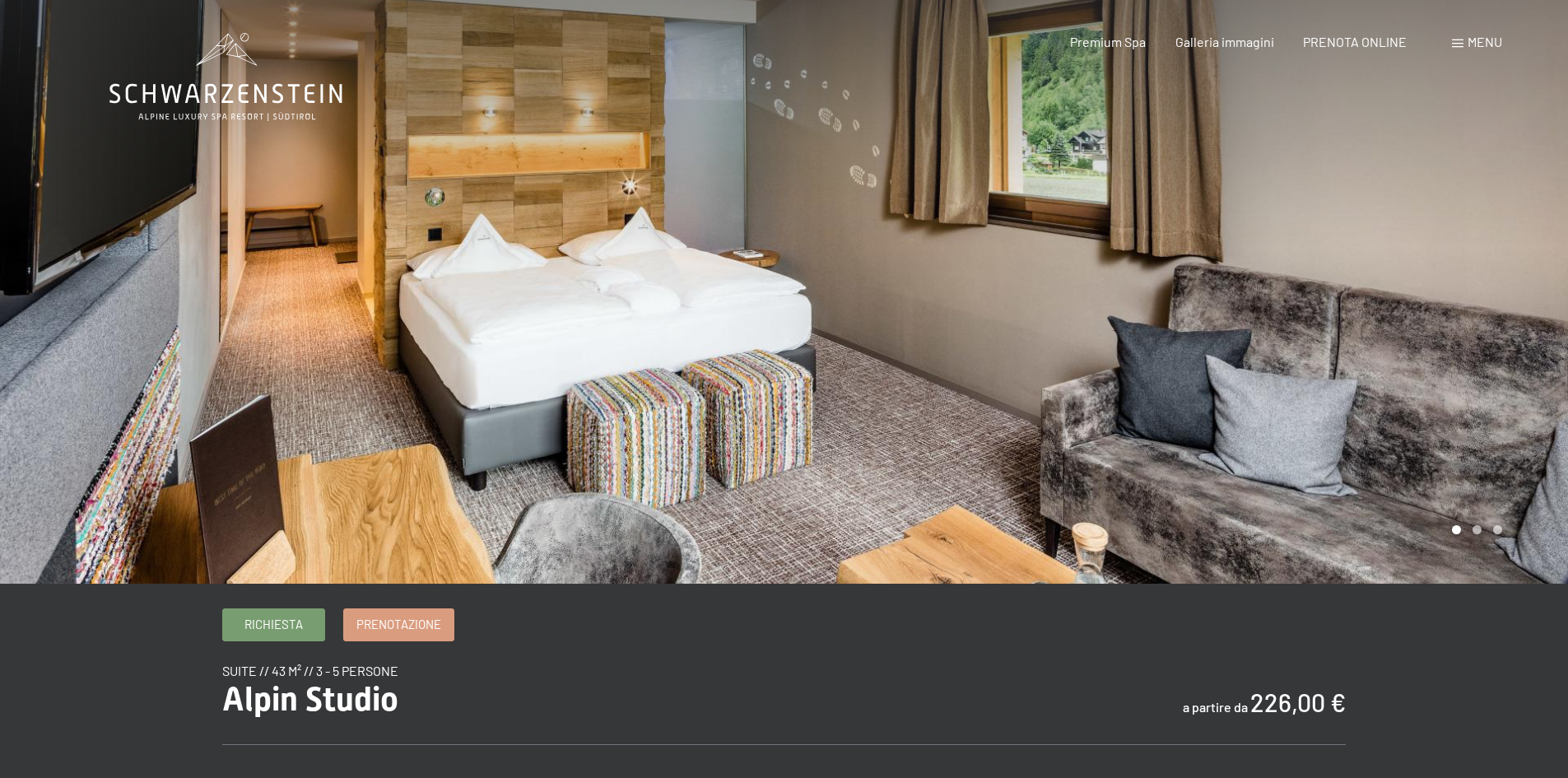
click at [1368, 284] on div at bounding box center [1177, 292] width 784 height 584
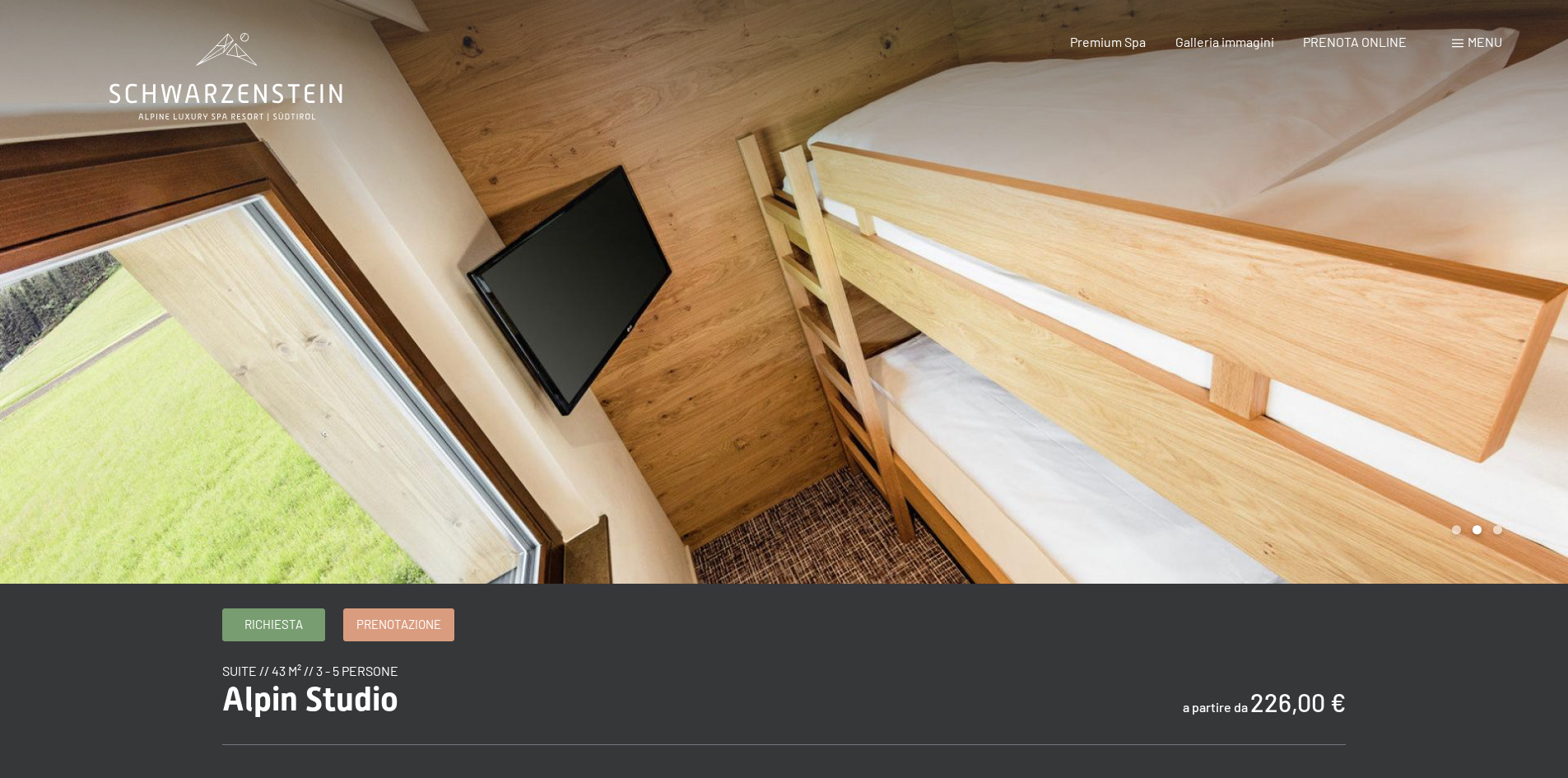
click at [1368, 284] on div at bounding box center [1177, 292] width 784 height 584
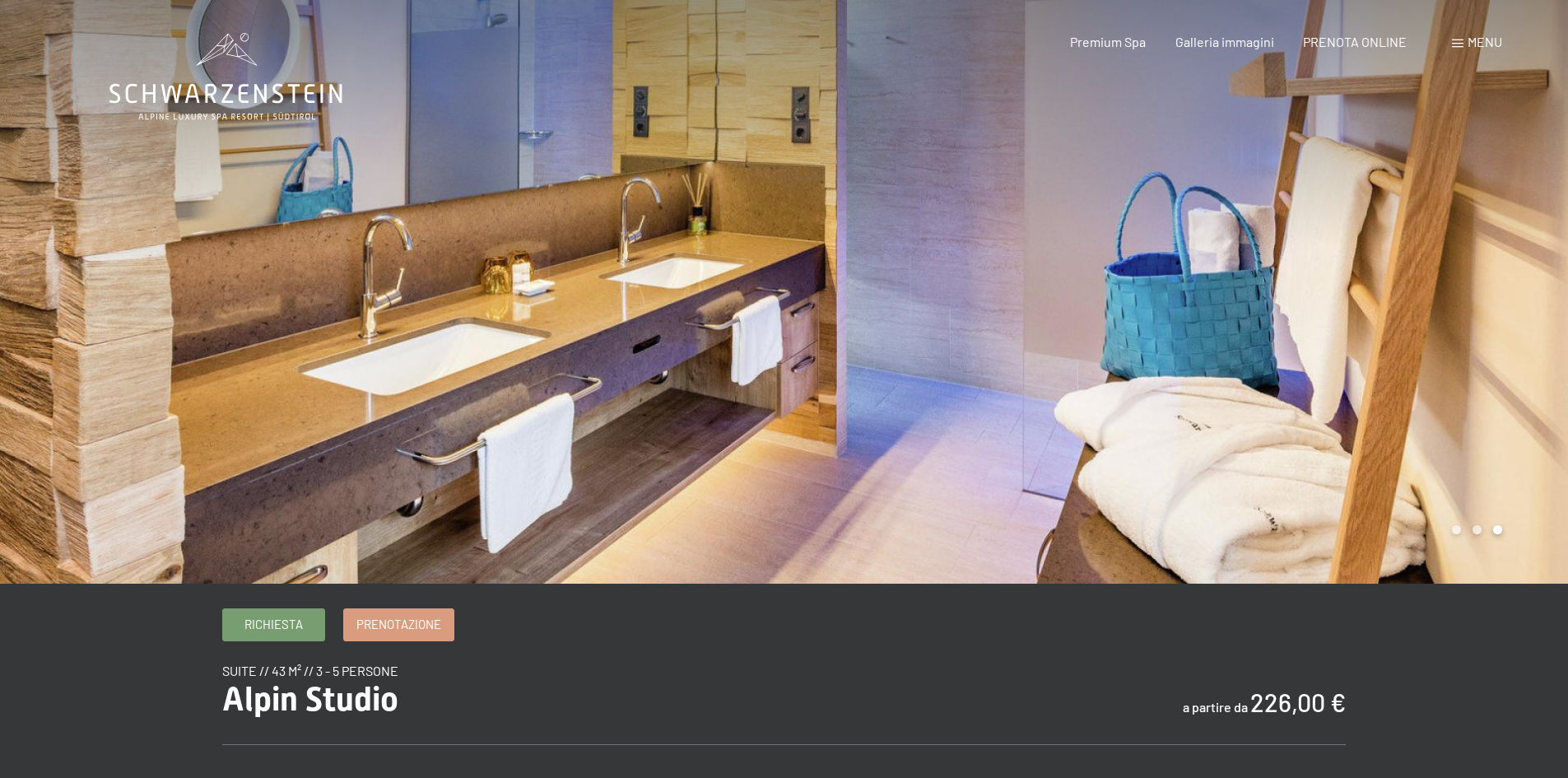
click at [1368, 284] on div at bounding box center [1177, 292] width 784 height 584
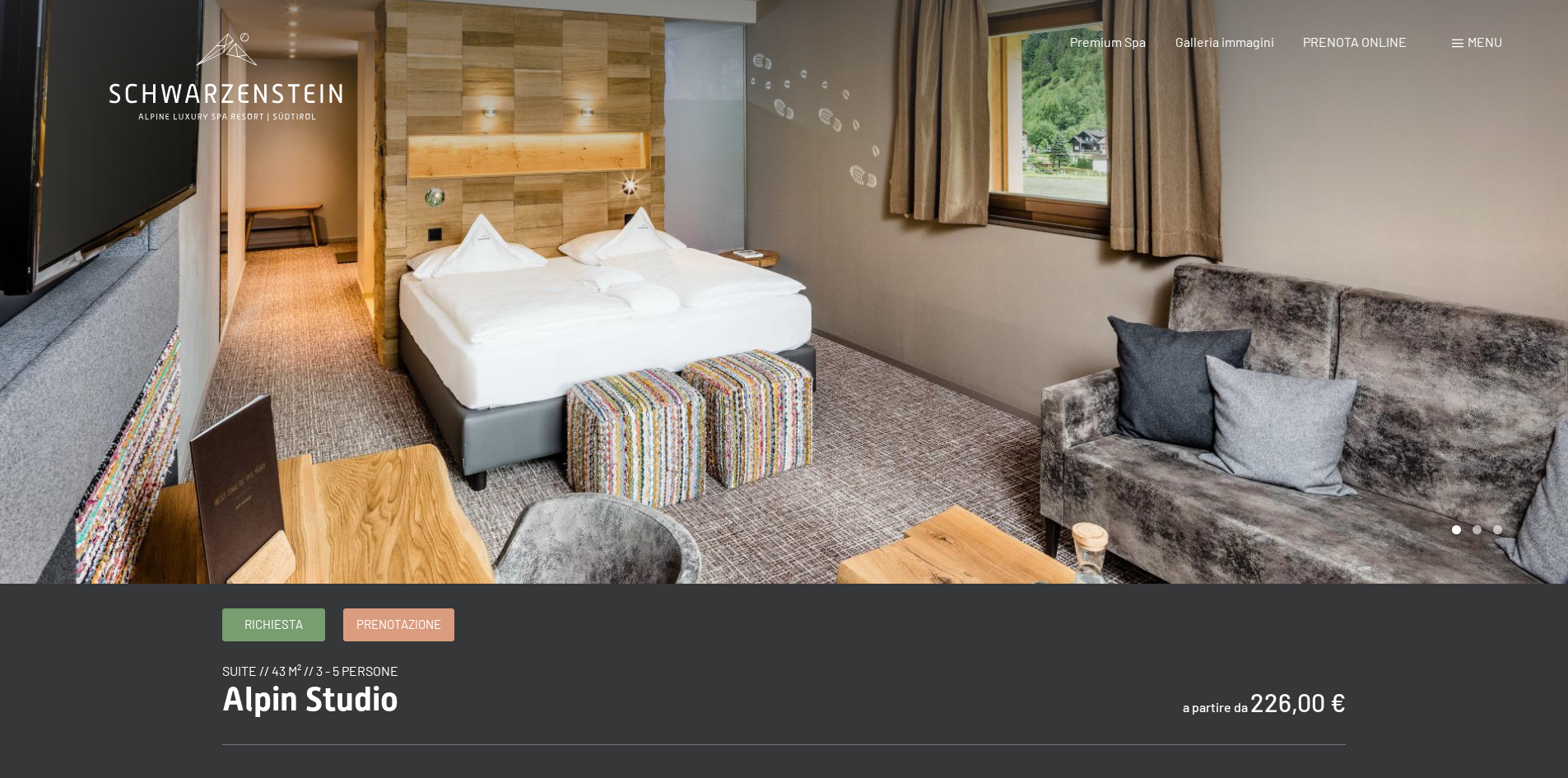
click at [1368, 284] on div at bounding box center [1177, 292] width 784 height 584
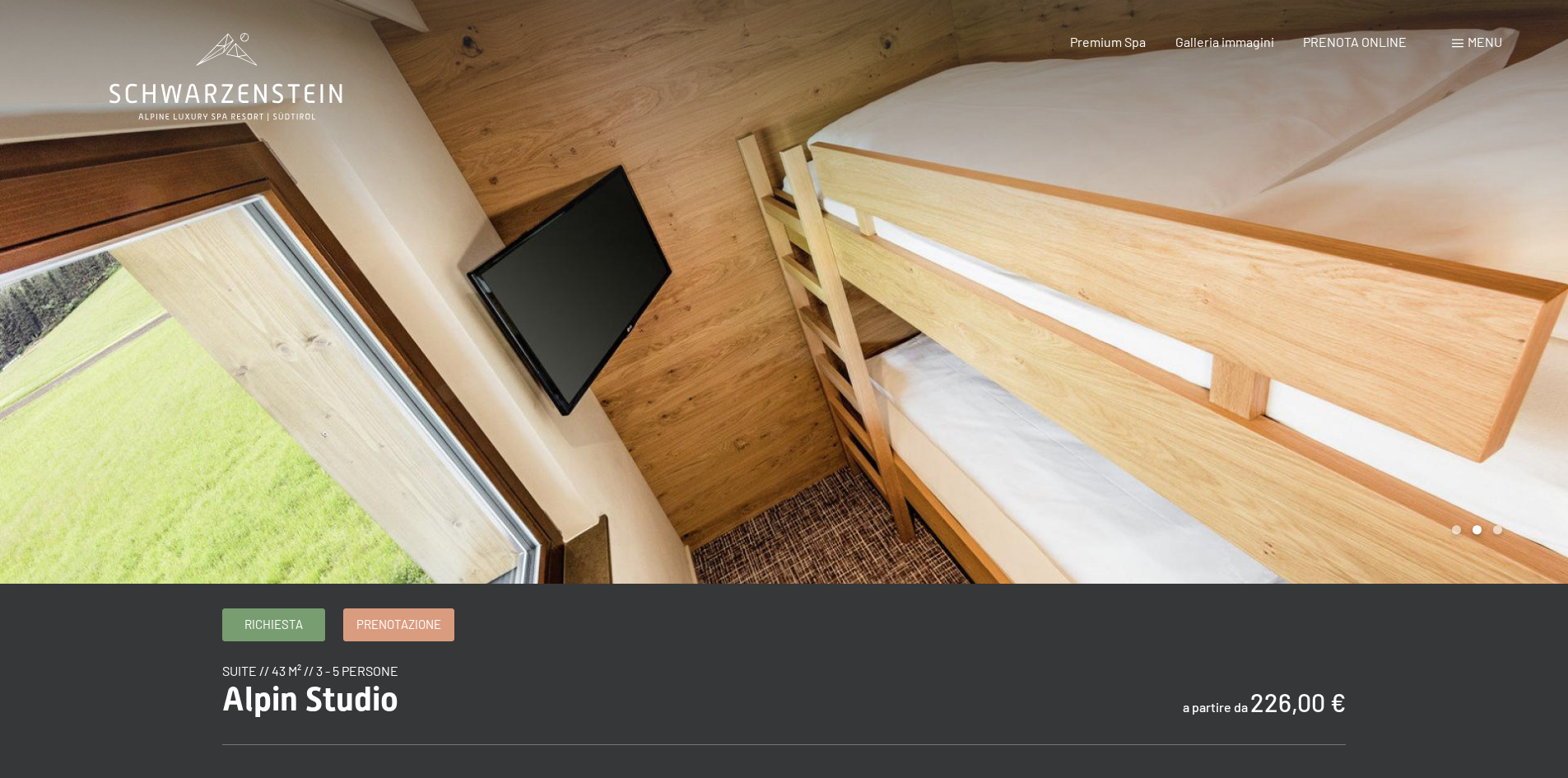
click at [1368, 284] on div at bounding box center [1177, 292] width 784 height 584
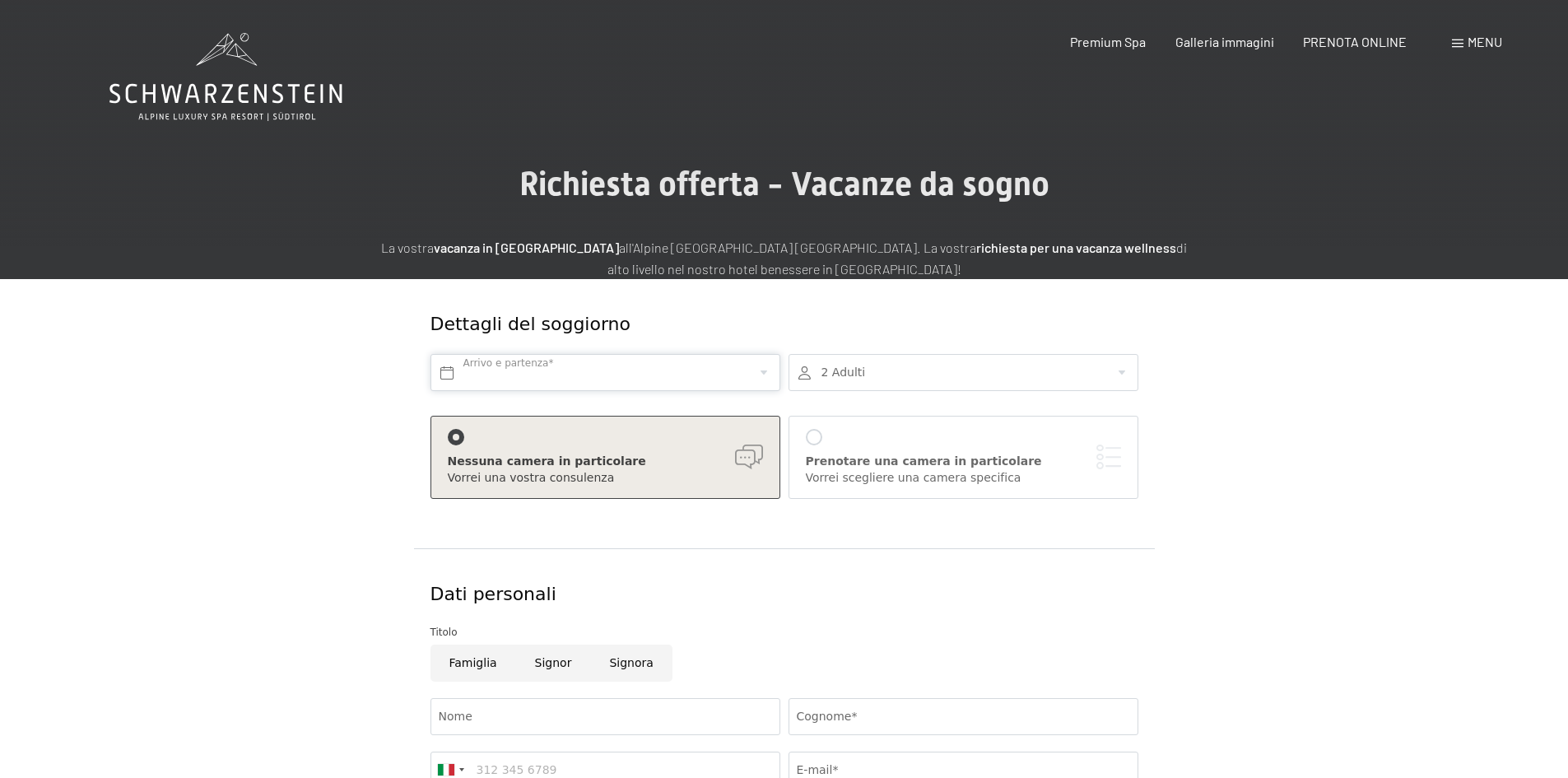
click at [672, 368] on input "text" at bounding box center [605, 372] width 350 height 37
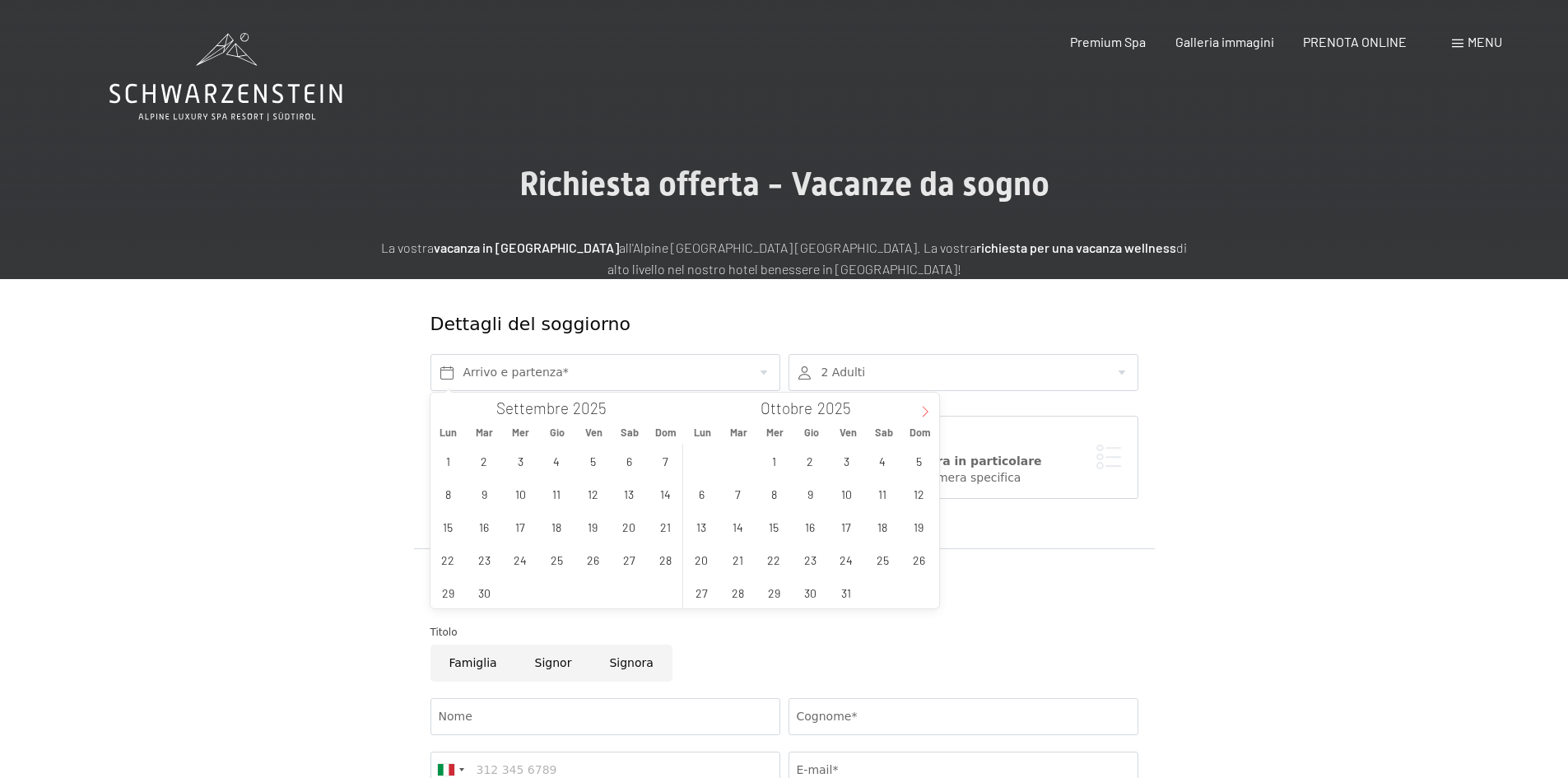
click at [926, 409] on icon at bounding box center [925, 411] width 11 height 11
click at [704, 557] on span "22" at bounding box center [702, 559] width 32 height 32
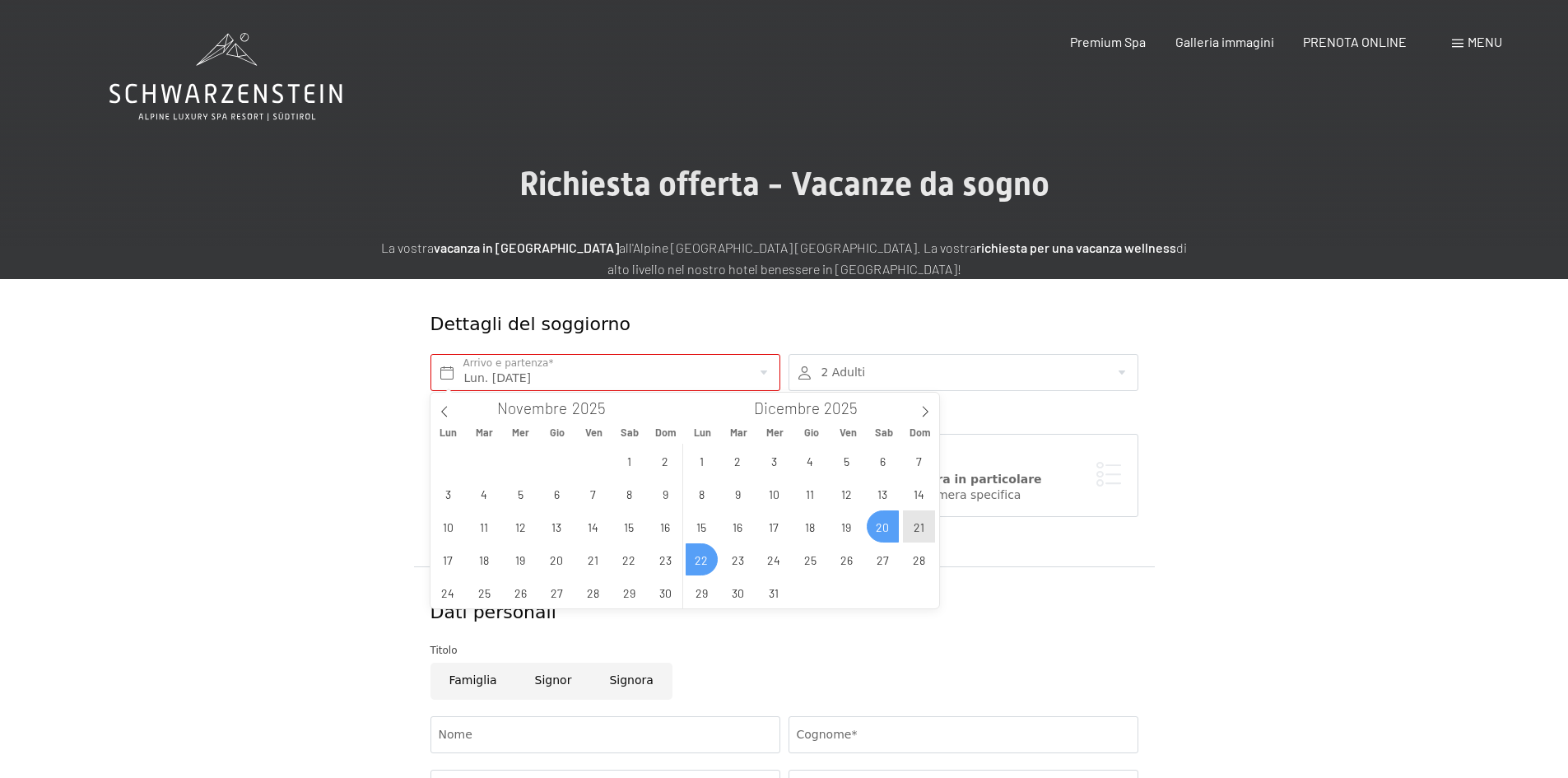
click at [880, 526] on span "20" at bounding box center [883, 526] width 32 height 32
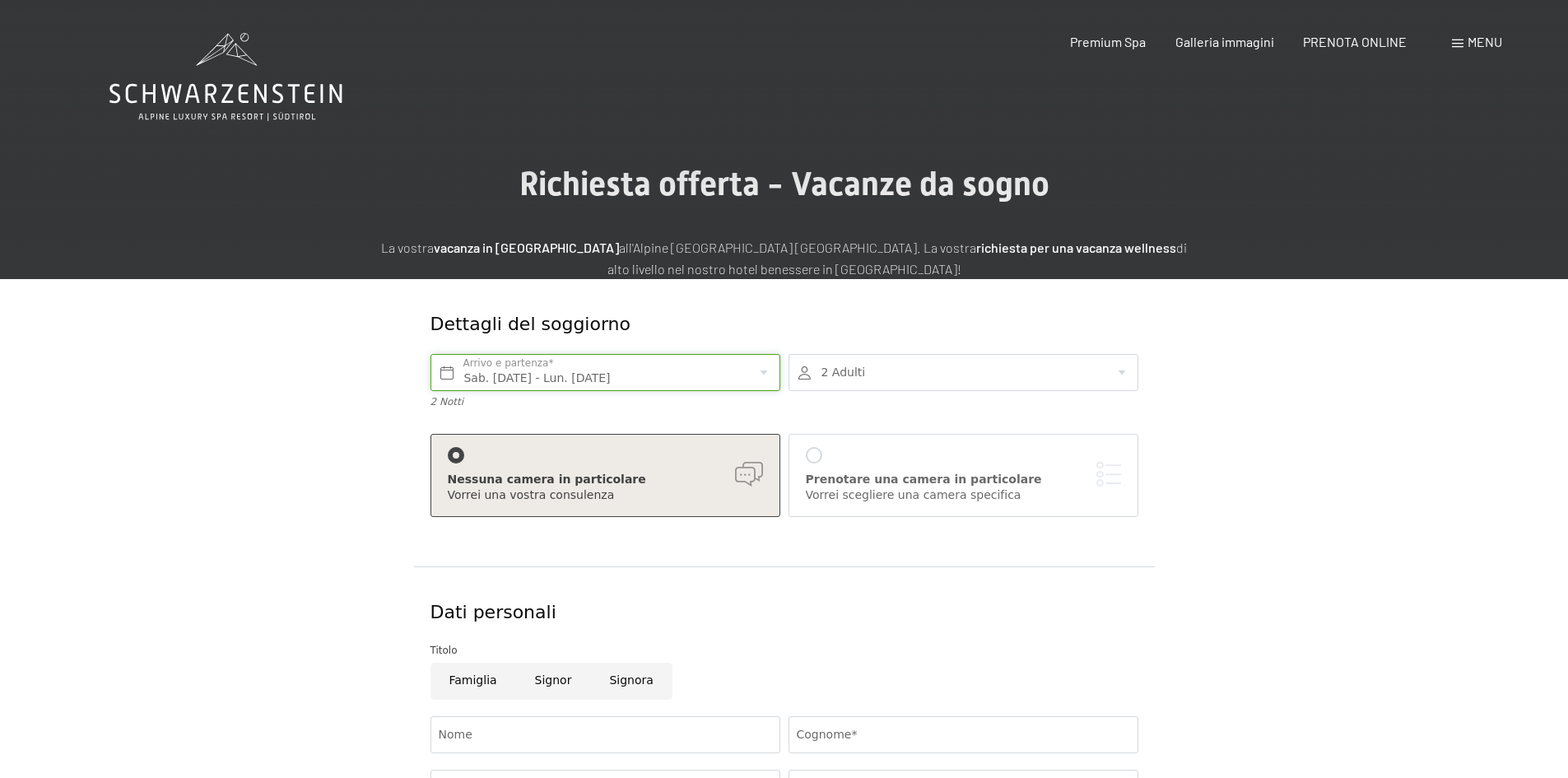
click at [745, 369] on input "Sab. 20/12/2025 - Lun. 22/12/2025" at bounding box center [605, 372] width 350 height 37
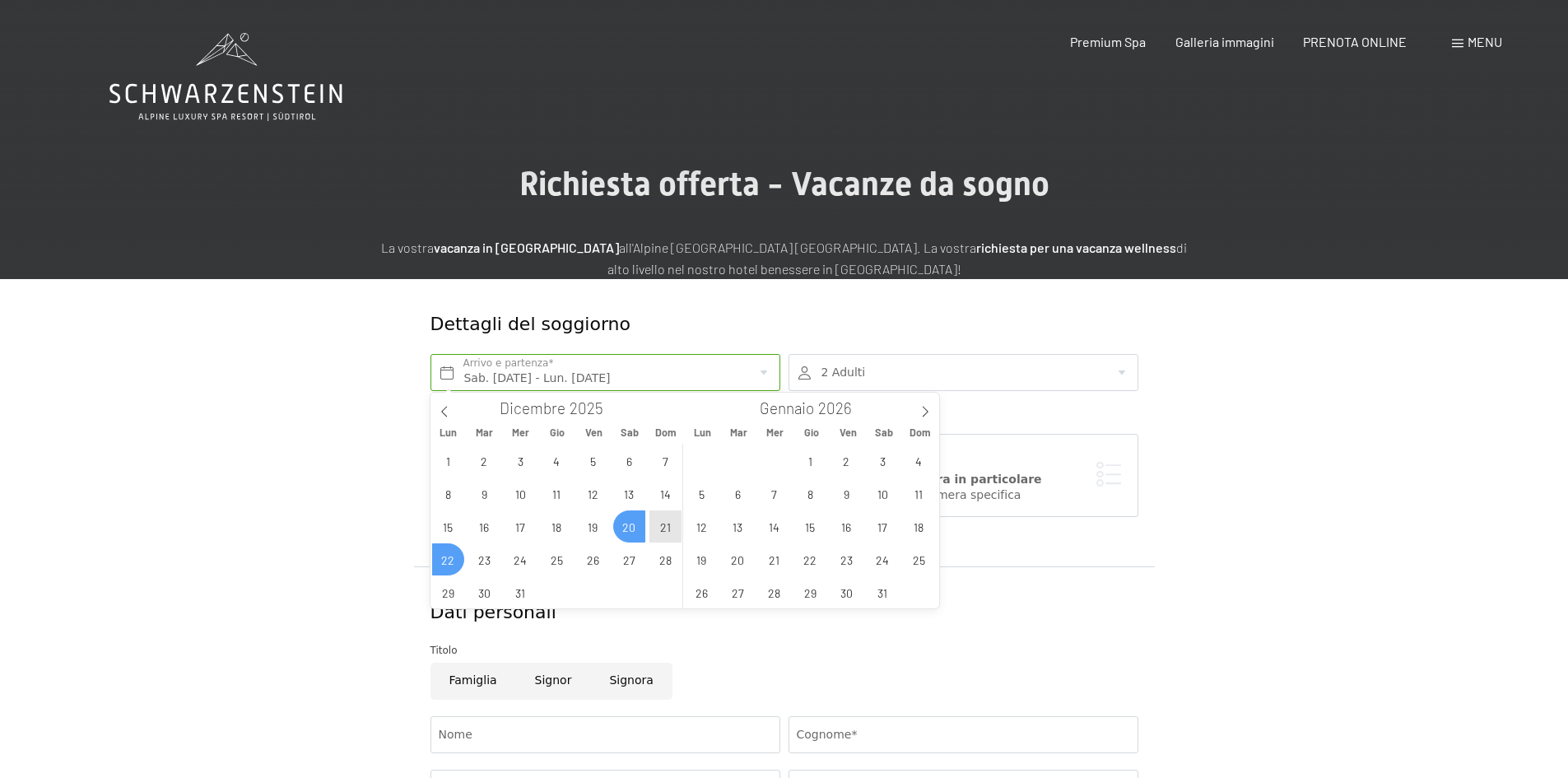
click at [668, 532] on span "21" at bounding box center [665, 526] width 32 height 32
click at [594, 560] on span "26" at bounding box center [593, 559] width 32 height 32
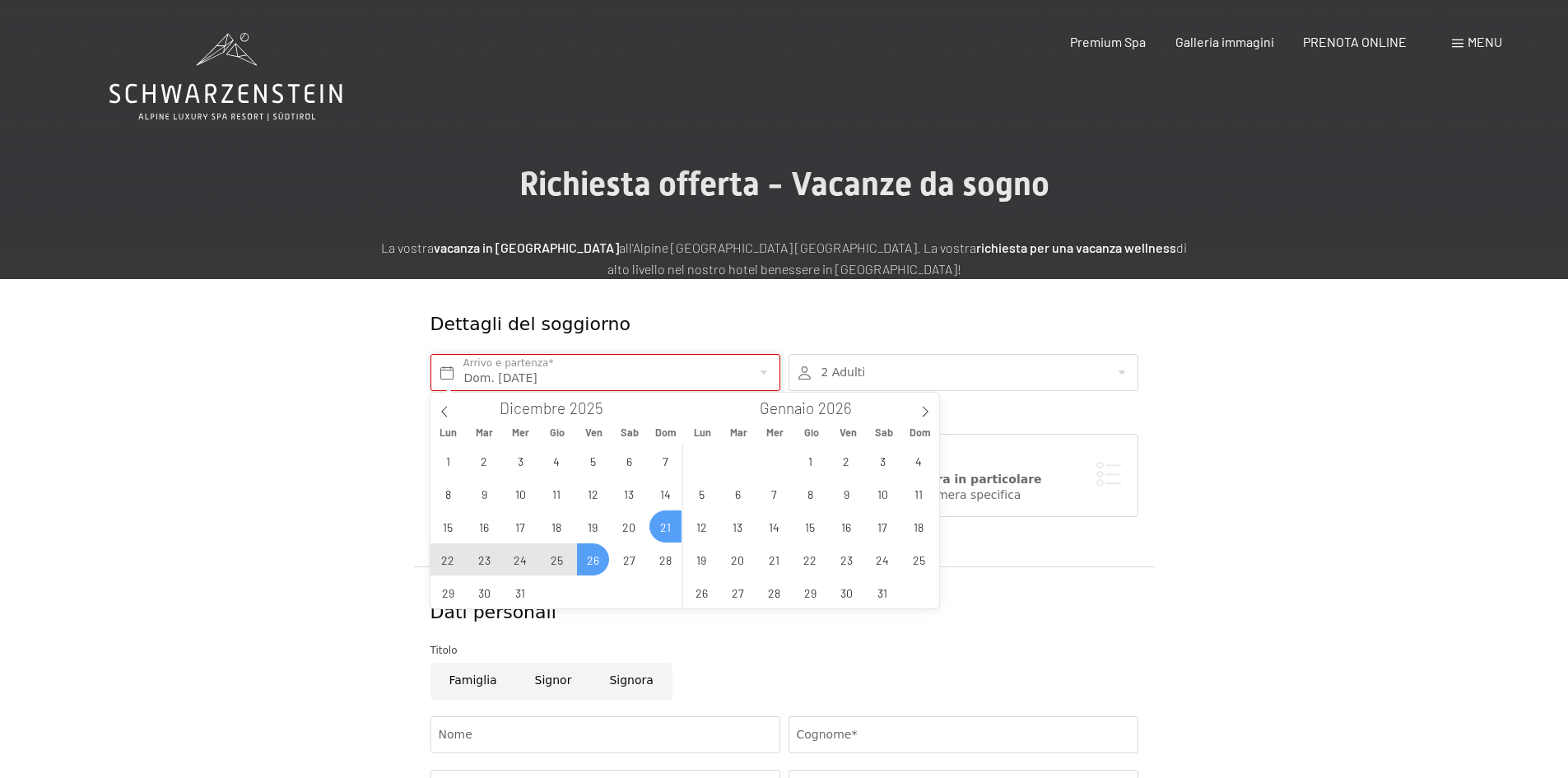
type input "Dom. 21/12/2025 - Ven. 26/12/2025"
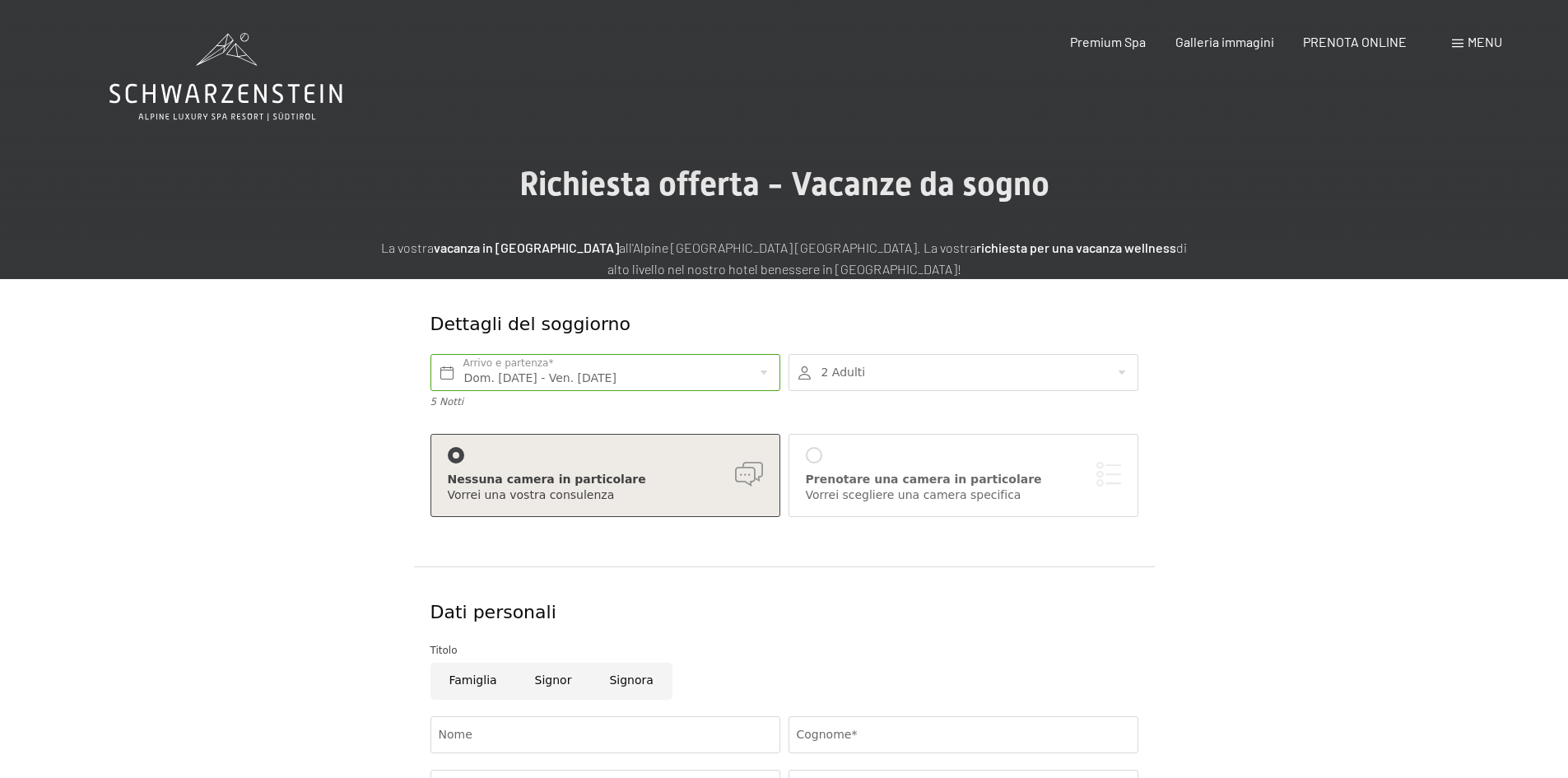
click at [879, 371] on div at bounding box center [963, 372] width 350 height 37
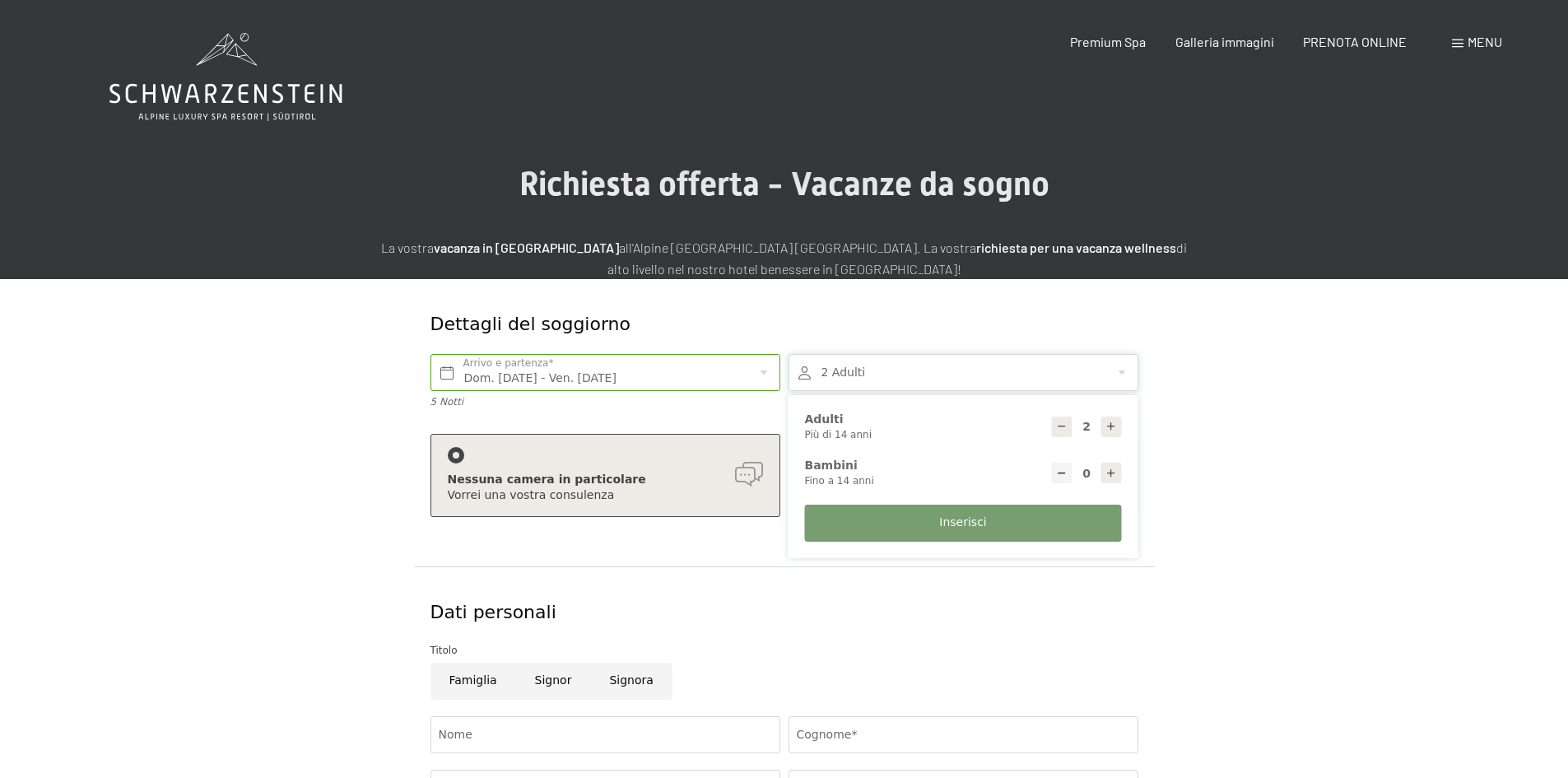
click at [697, 547] on div "Dom. 21/12/2025 - Ven. 26/12/2025 Arrivo e partenza* 5 Notti 2 Adulti 2 Adulti …" at bounding box center [784, 448] width 716 height 205
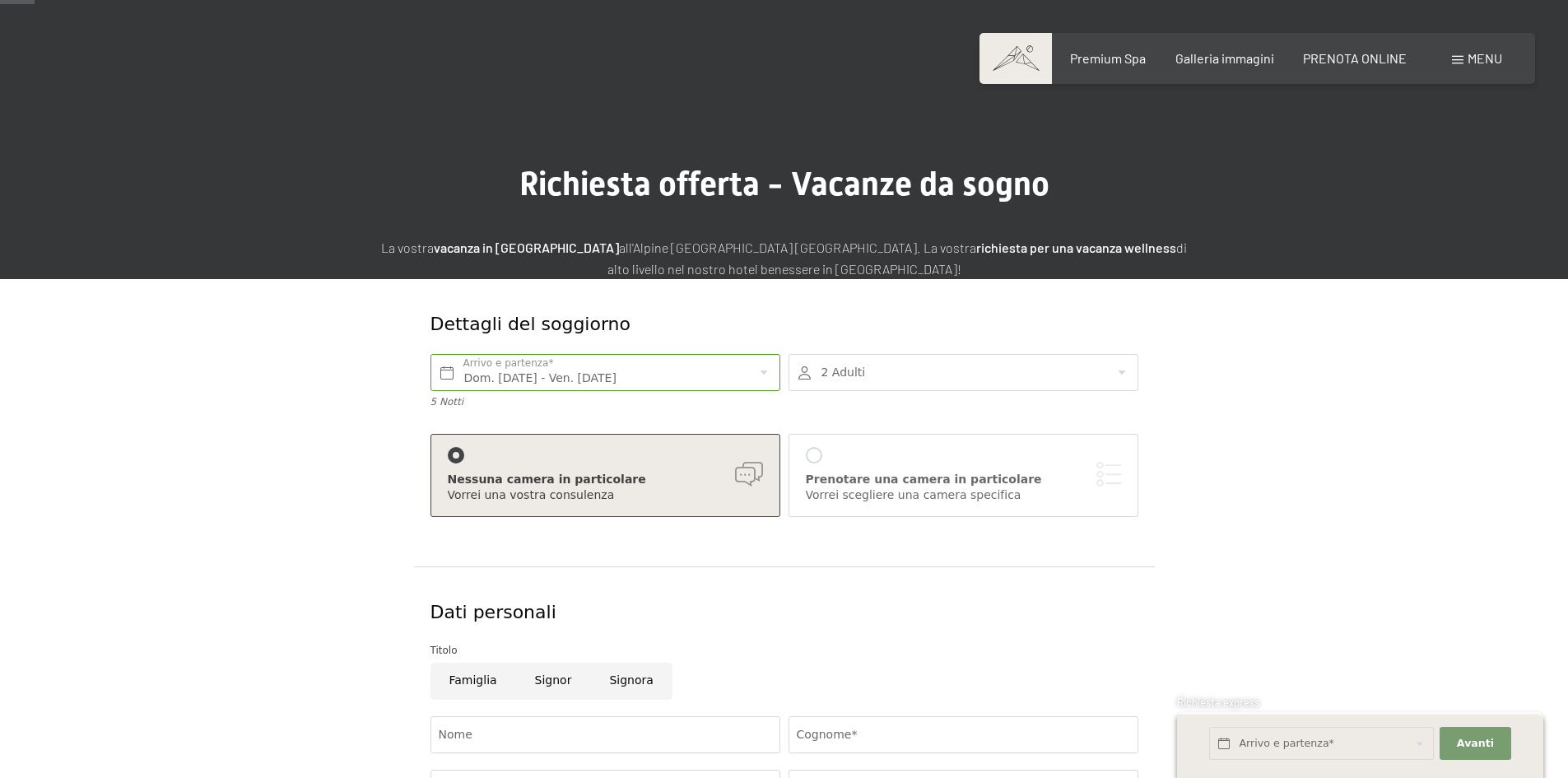
scroll to position [83, 0]
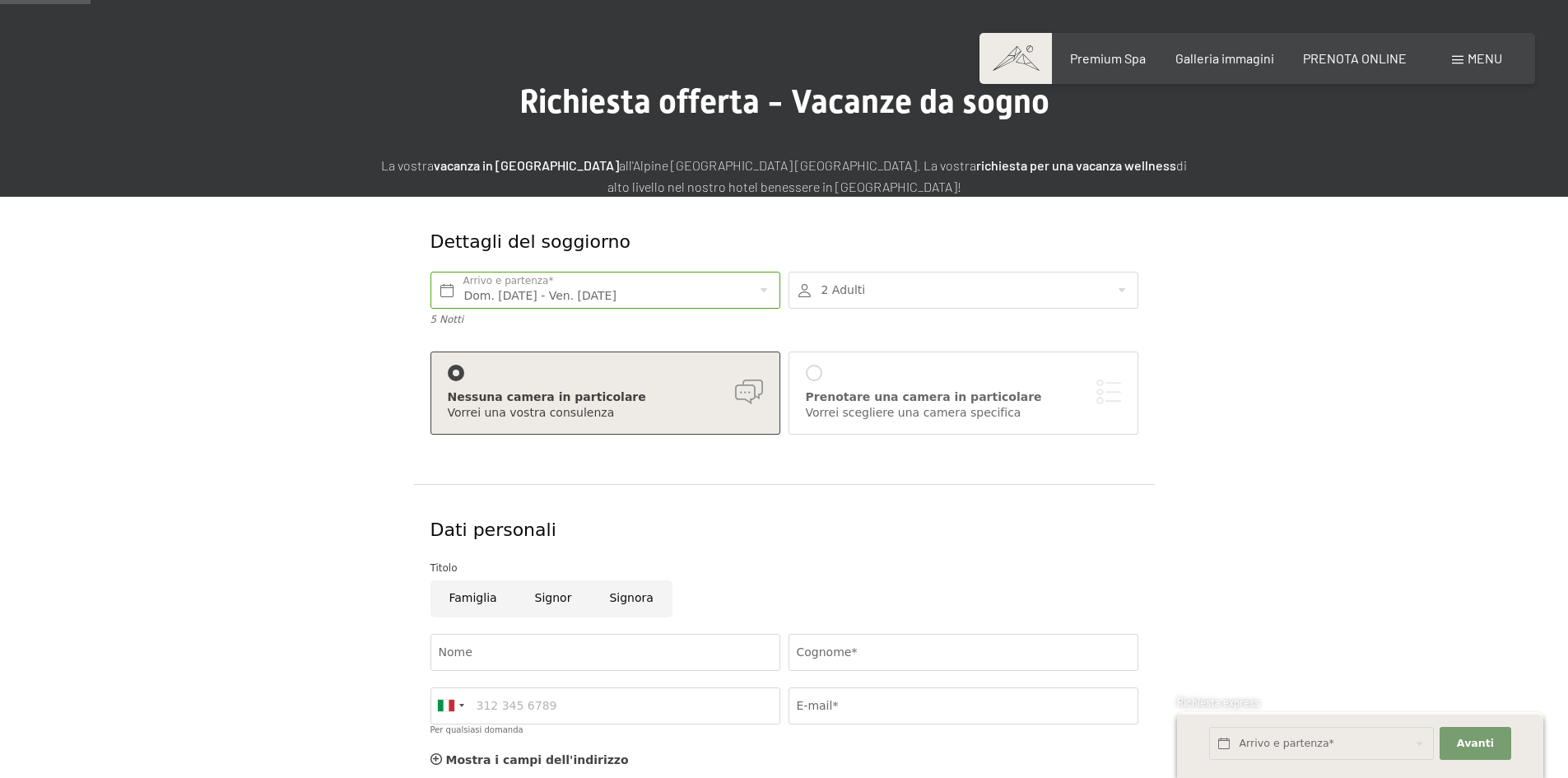
click at [480, 594] on input "Famiglia" at bounding box center [473, 598] width 85 height 37
radio input "true"
click at [906, 289] on div at bounding box center [963, 289] width 350 height 37
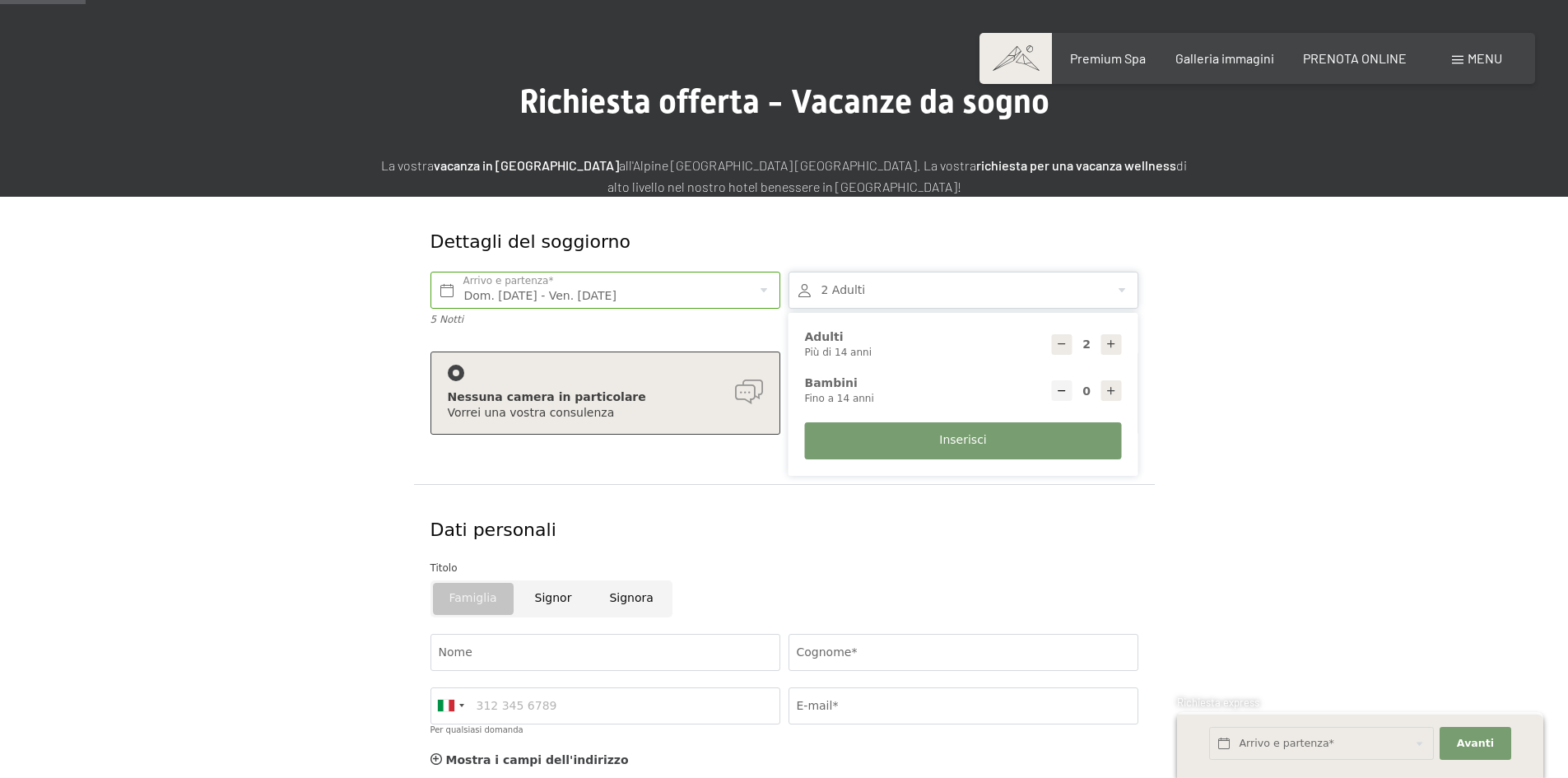
click at [1108, 392] on icon at bounding box center [1111, 391] width 11 height 11
type input "2"
select select
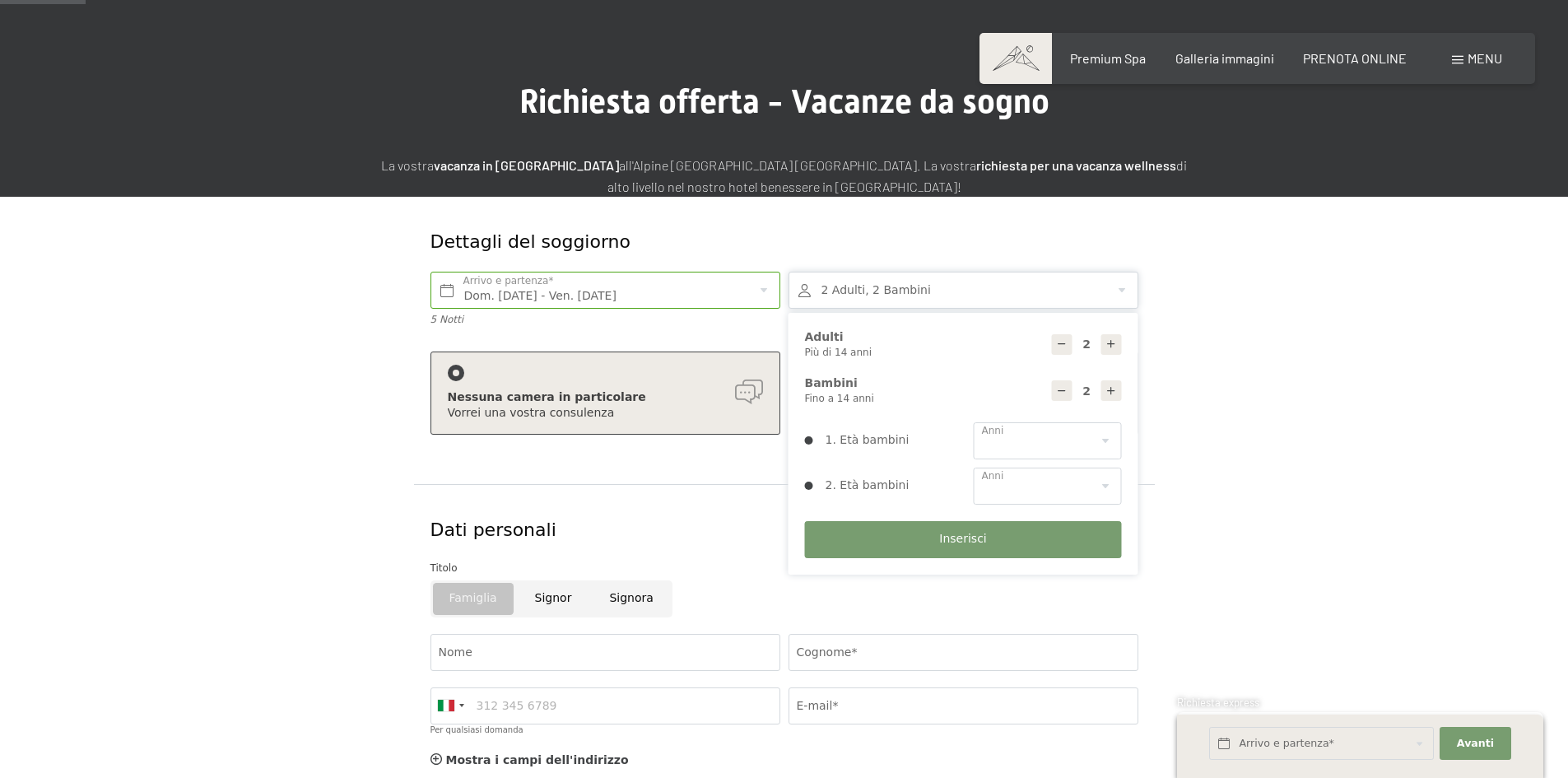
click at [1108, 392] on icon at bounding box center [1111, 391] width 11 height 11
type input "3"
select select
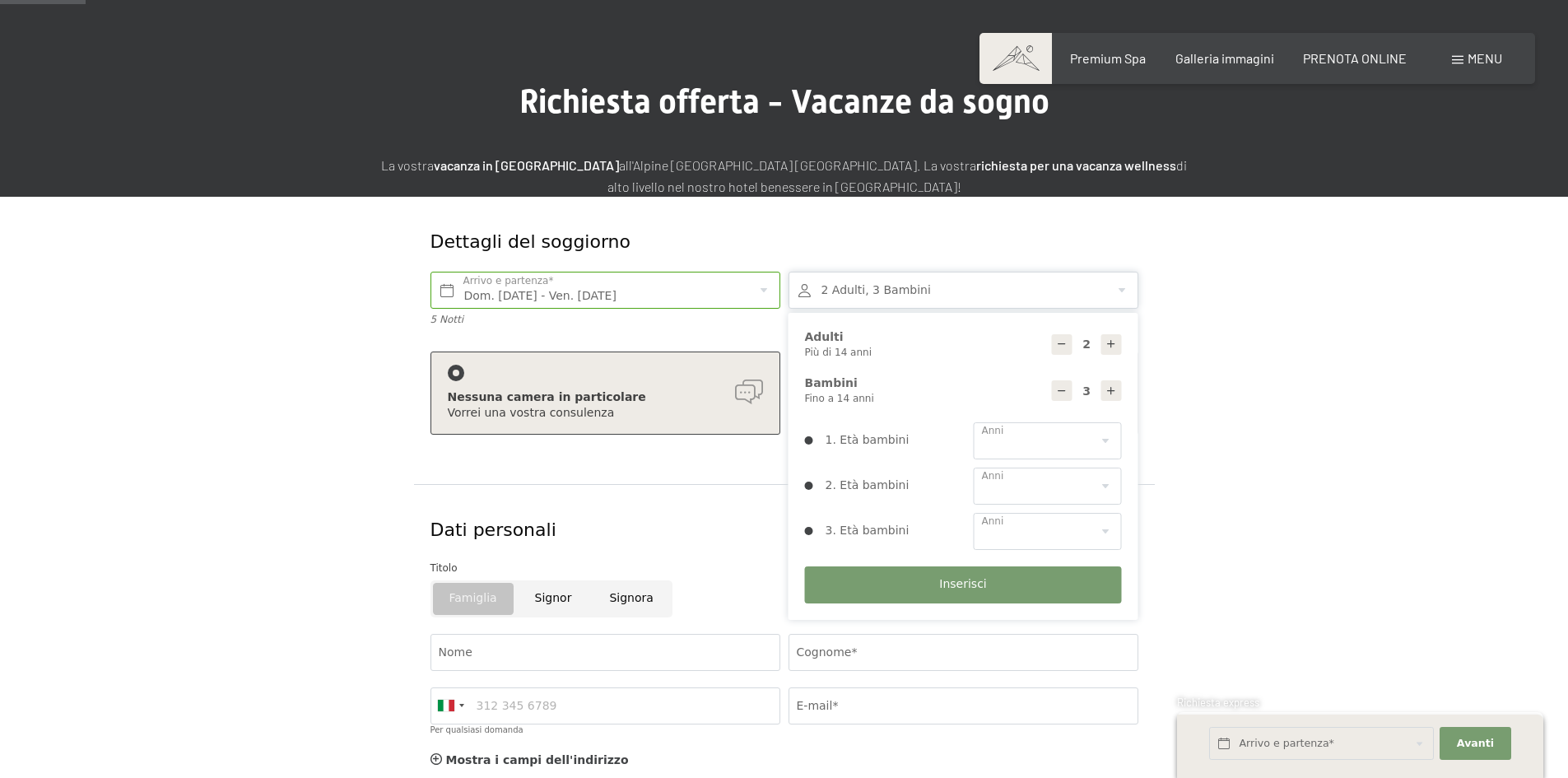
click at [1108, 392] on icon at bounding box center [1111, 391] width 11 height 11
type input "4"
select select
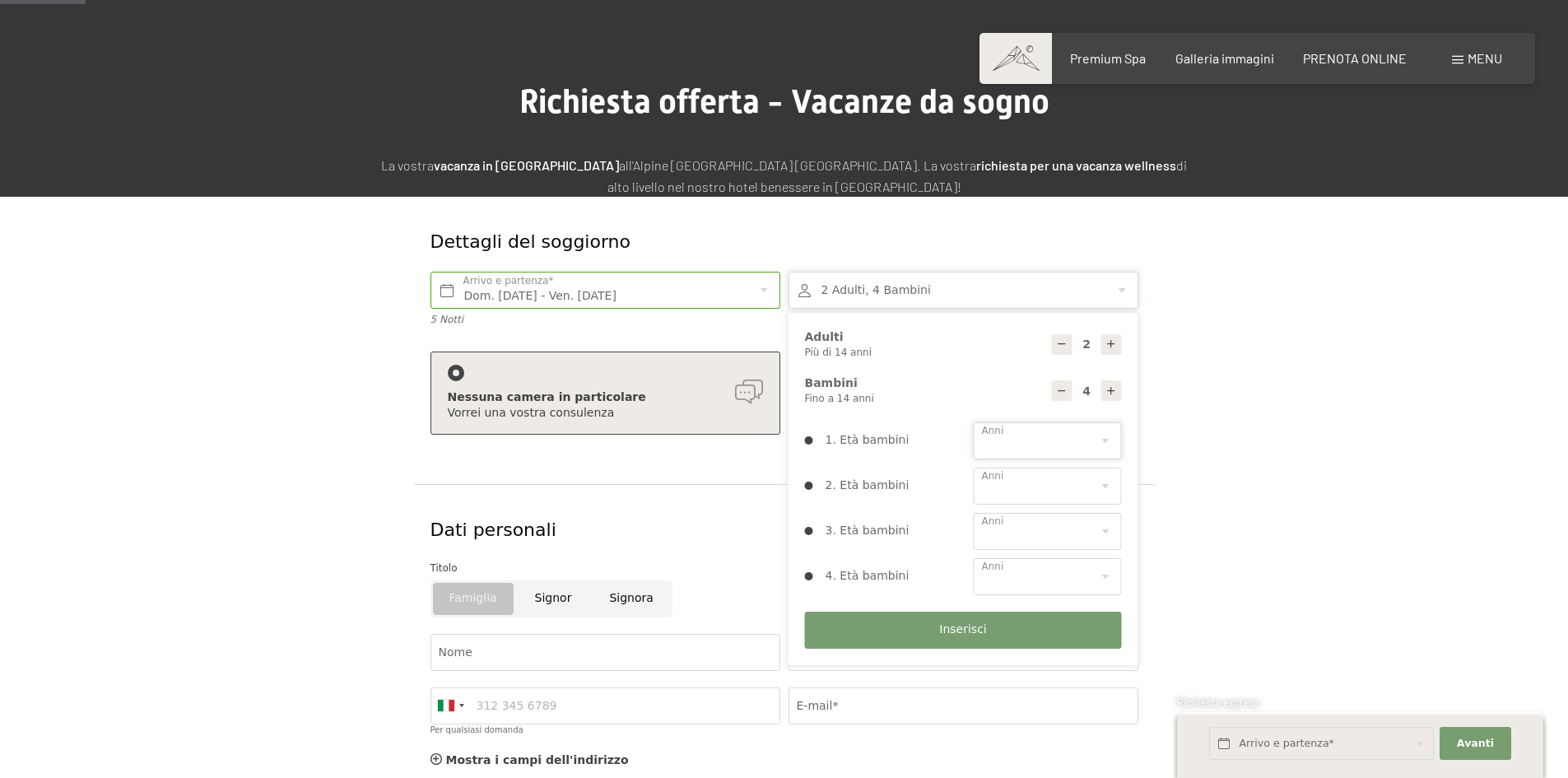
click at [1041, 441] on select "0 1 2 3 4 5 6 7 8 9 10 11 12 13 14" at bounding box center [1048, 440] width 148 height 37
select select "5"
click at [974, 422] on select "0 1 2 3 4 5 6 7 8 9 10 11 12 13 14" at bounding box center [1048, 440] width 148 height 37
click at [1004, 483] on select "0 1 2 3 4 5 6 7 8 9 10 11 12 13 14" at bounding box center [1048, 485] width 148 height 37
select select "8"
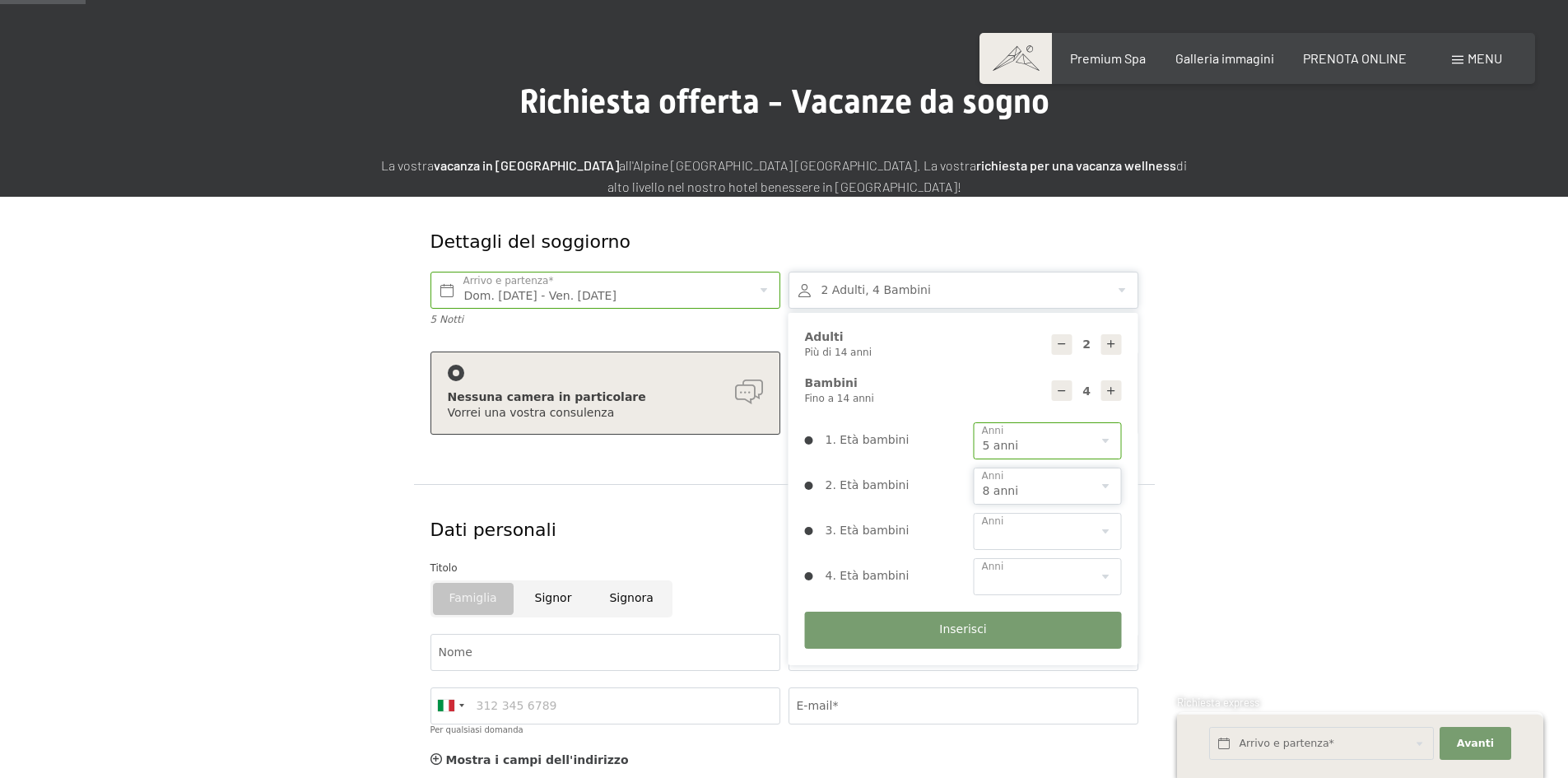
click at [974, 467] on select "0 1 2 3 4 5 6 7 8 9 10 11 12 13 14" at bounding box center [1048, 485] width 148 height 37
click at [991, 532] on select "0 1 2 3 4 5 6 7 8 9 10 11 12 13 14" at bounding box center [1048, 531] width 148 height 37
select select "9"
click at [974, 513] on select "0 1 2 3 4 5 6 7 8 9 10 11 12 13 14" at bounding box center [1048, 531] width 148 height 37
click at [1012, 585] on select "0 1 2 3 4 5 6 7 8 9 10 11 12 13 14" at bounding box center [1048, 576] width 148 height 37
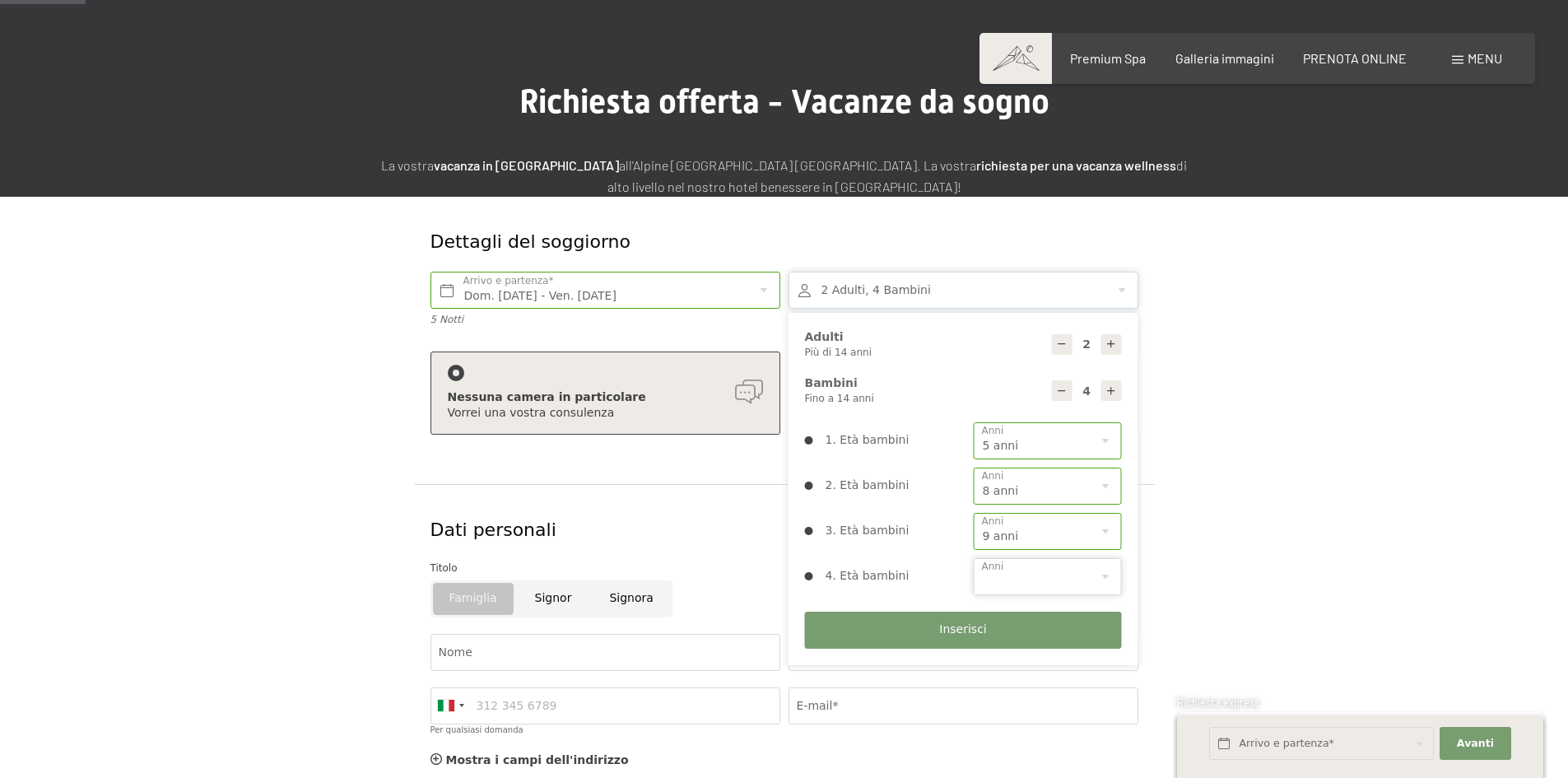
select select "11"
click at [974, 558] on select "0 1 2 3 4 5 6 7 8 9 10 11 12 13 14" at bounding box center [1048, 576] width 148 height 37
click at [524, 658] on input "Nome" at bounding box center [605, 651] width 350 height 37
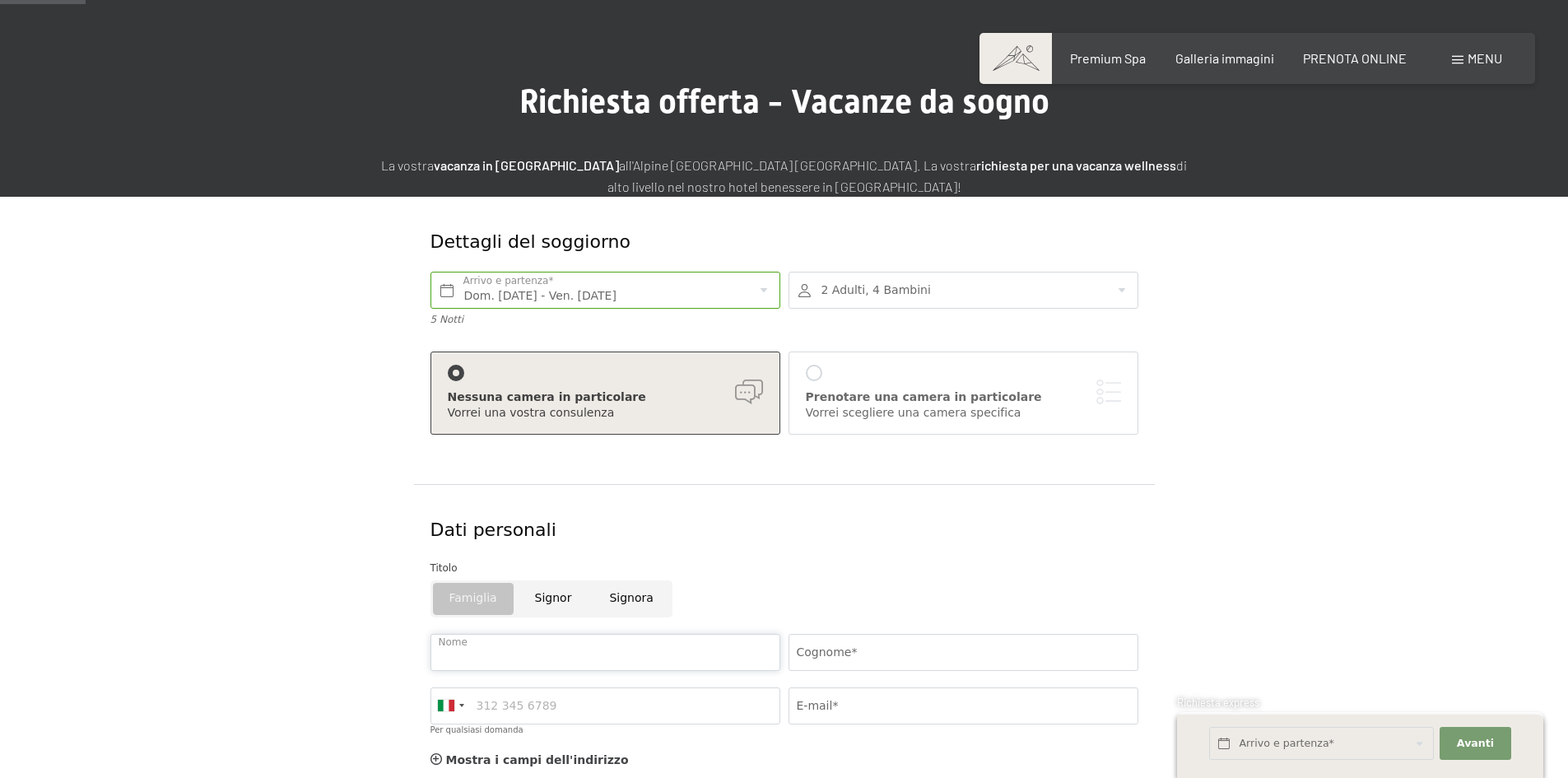
type input "lina"
type input "xu"
type input "3884919405"
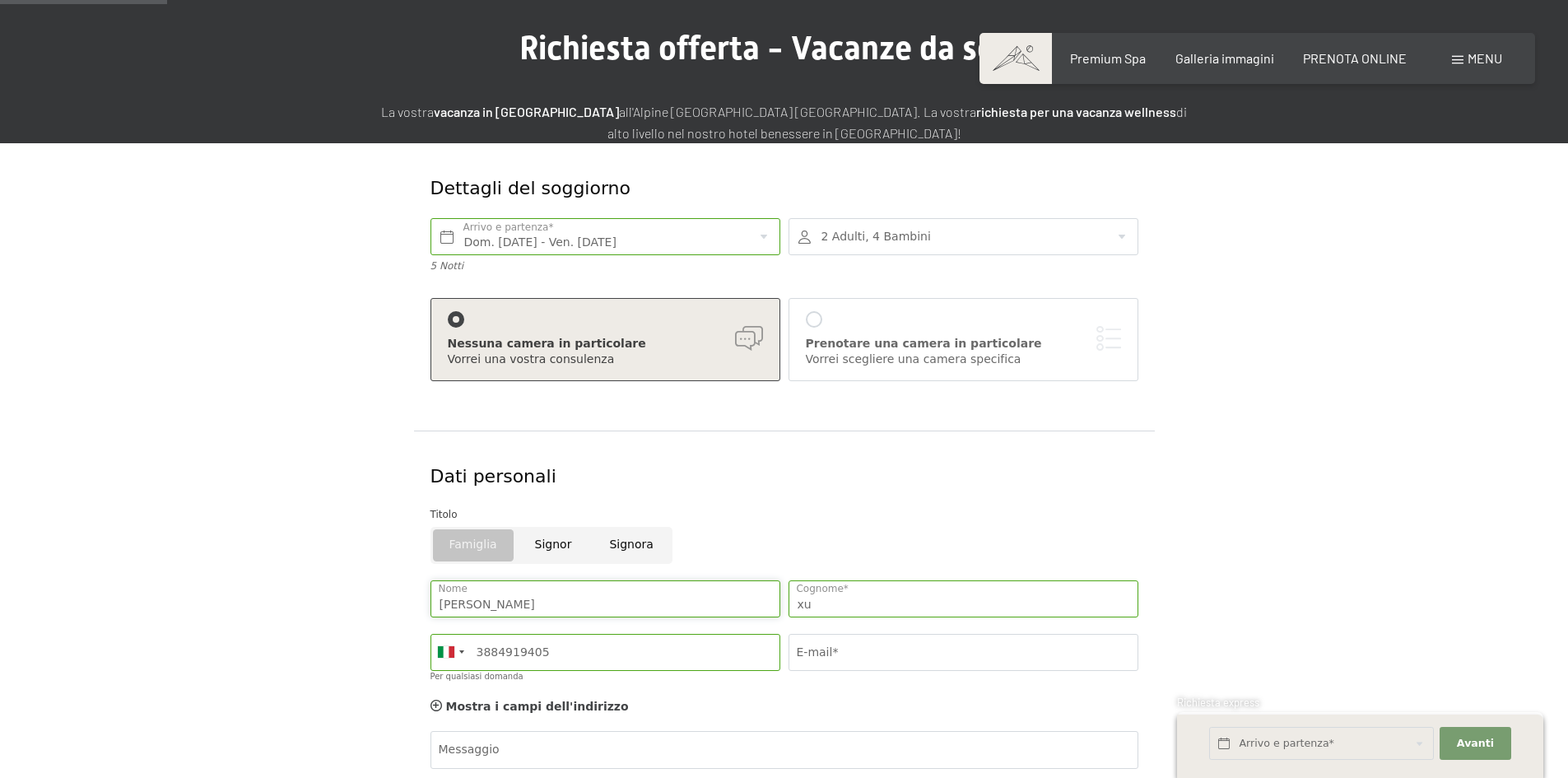
scroll to position [164, 0]
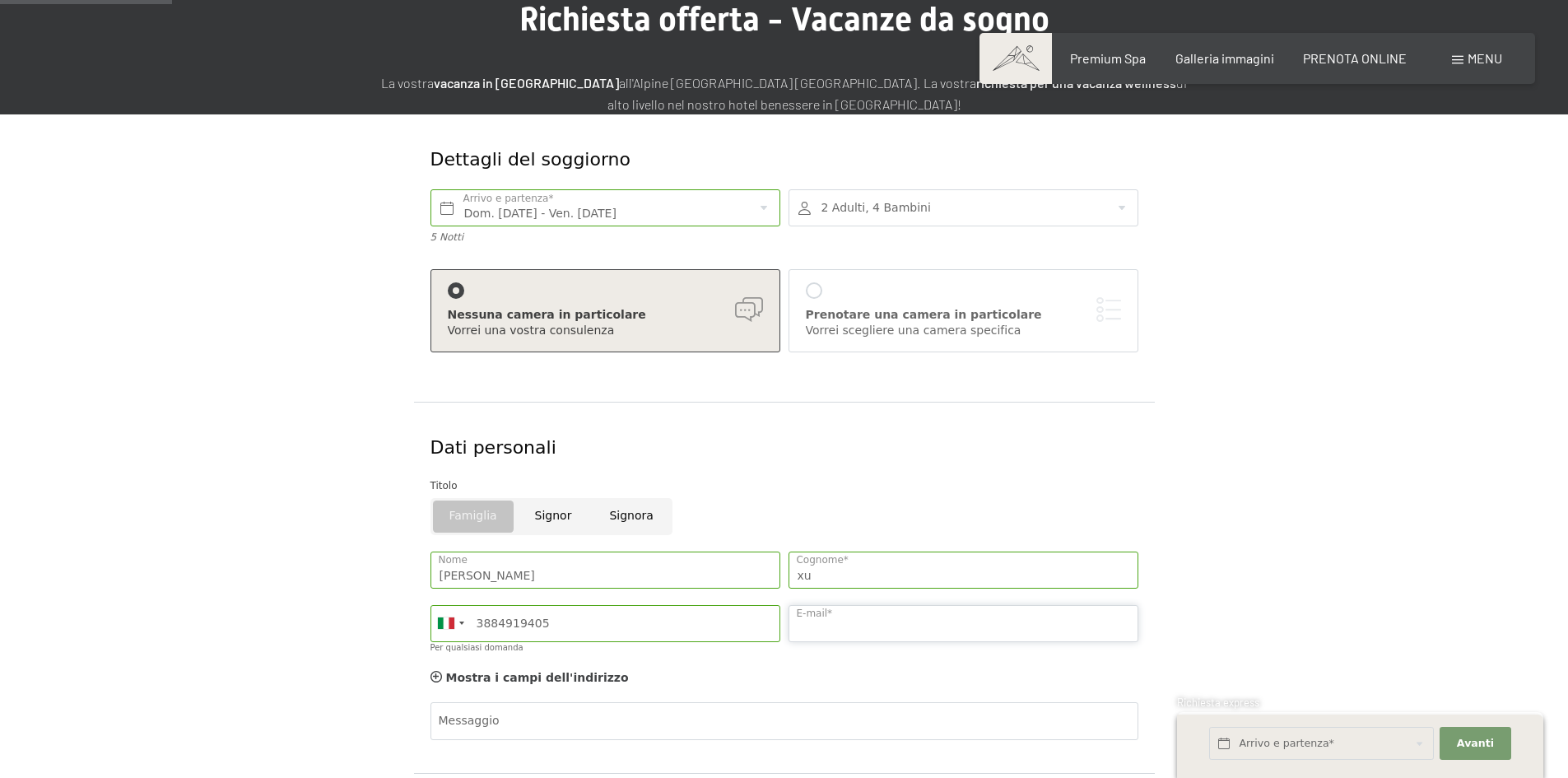
click at [835, 627] on input "E-mail*" at bounding box center [963, 623] width 350 height 37
type input "xulinuo@hotmail.com"
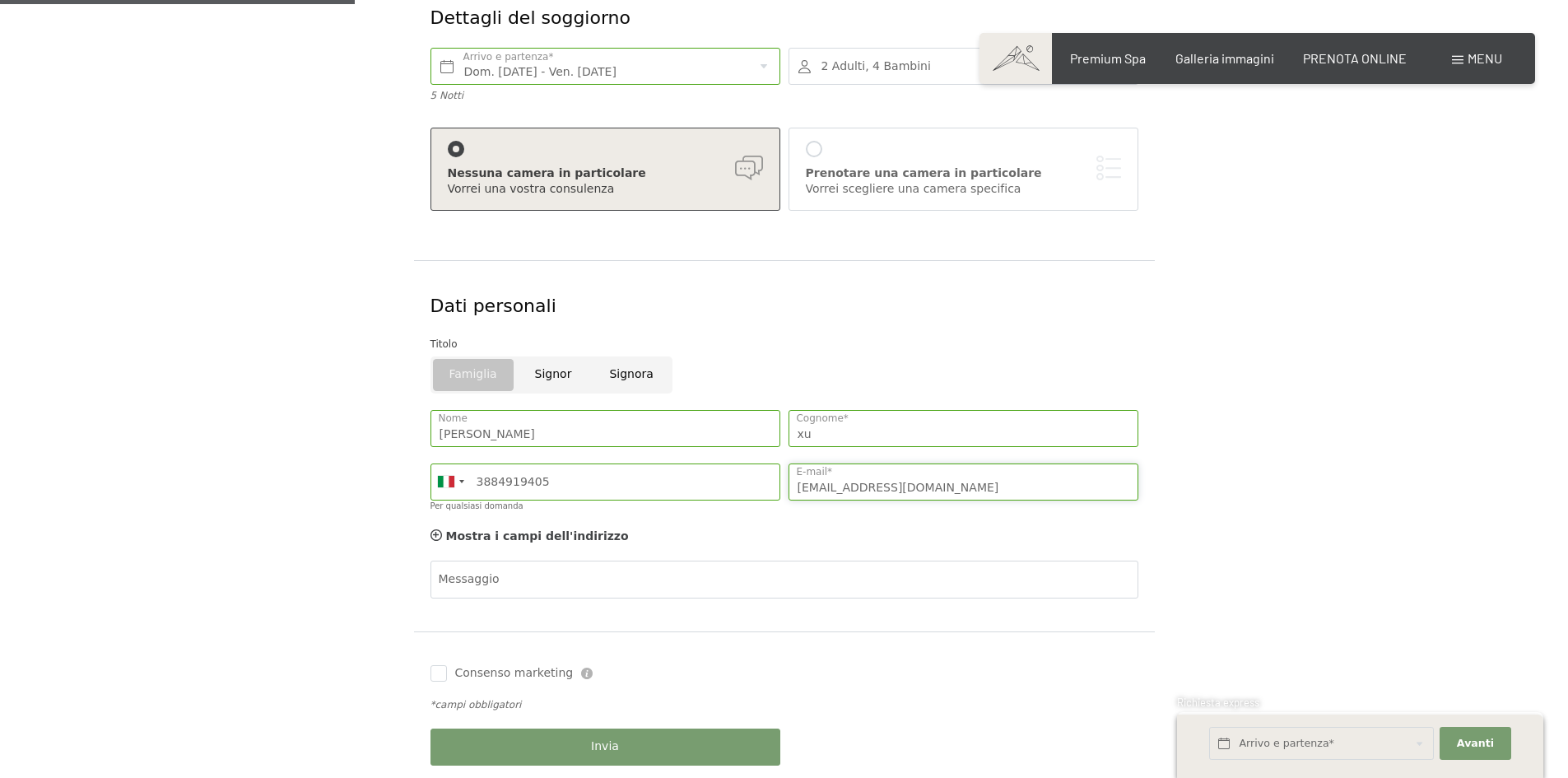
scroll to position [412, 0]
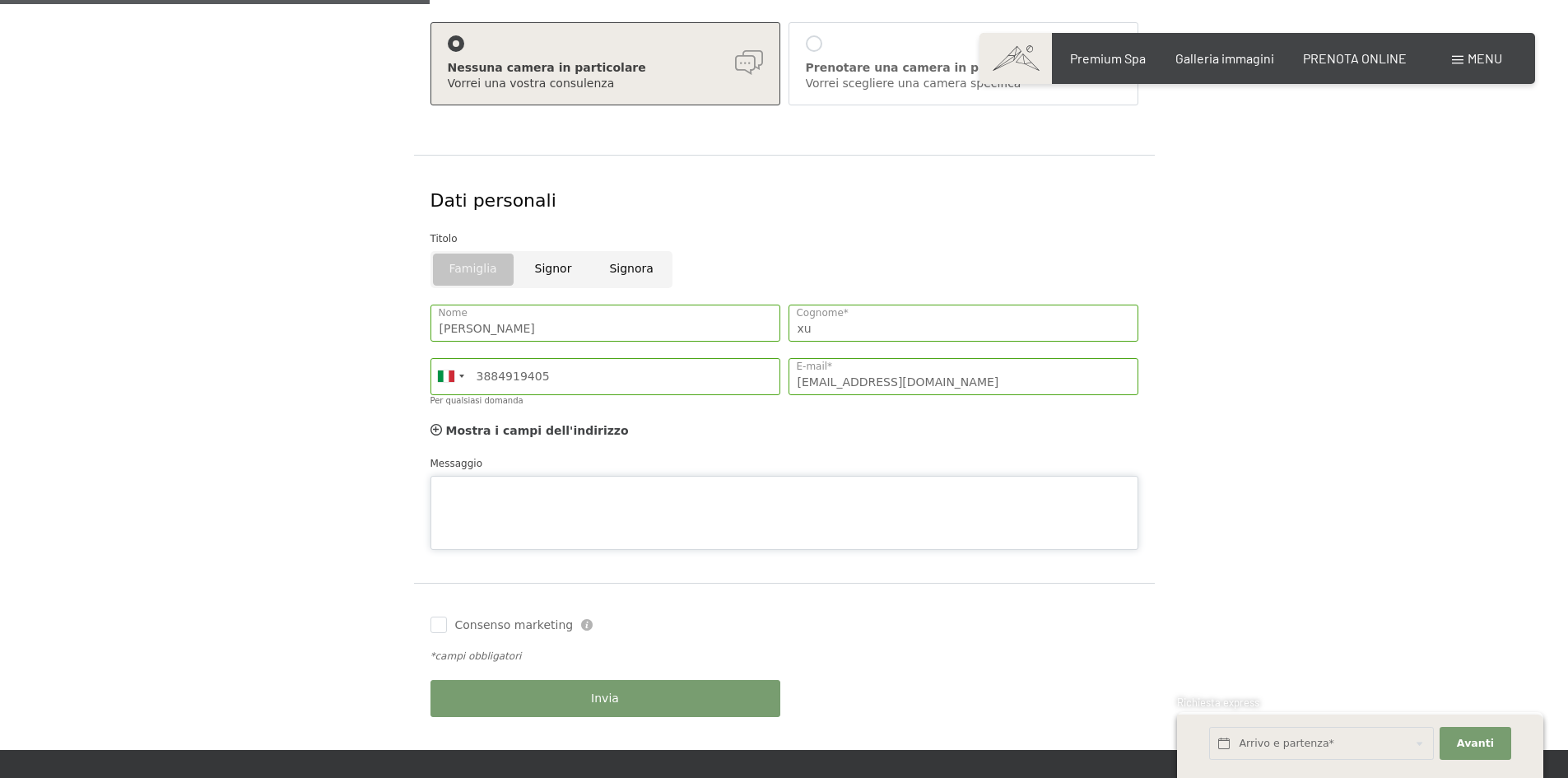
click at [540, 465] on div "Messaggio" at bounding box center [784, 502] width 708 height 95
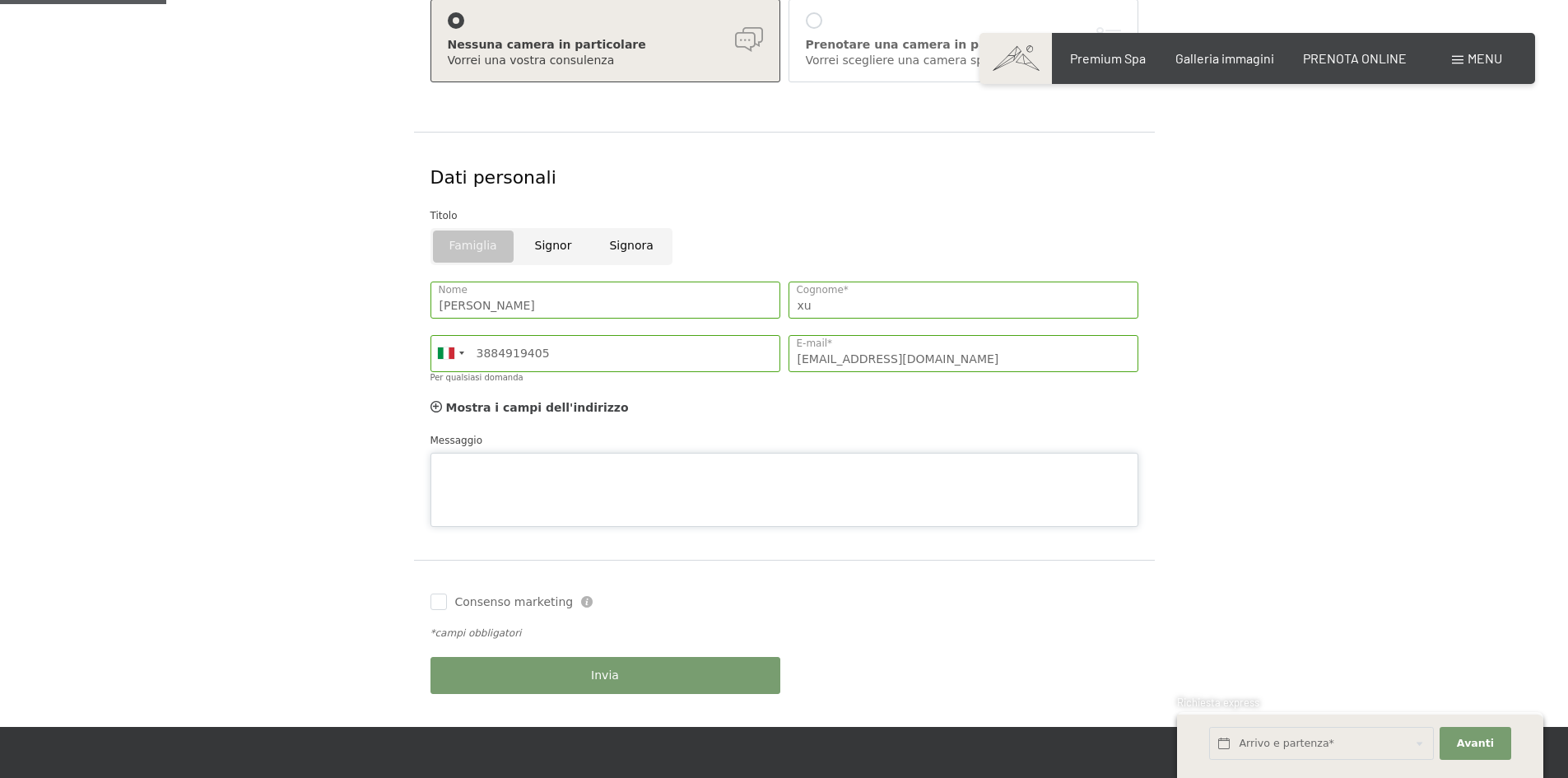
scroll to position [494, 0]
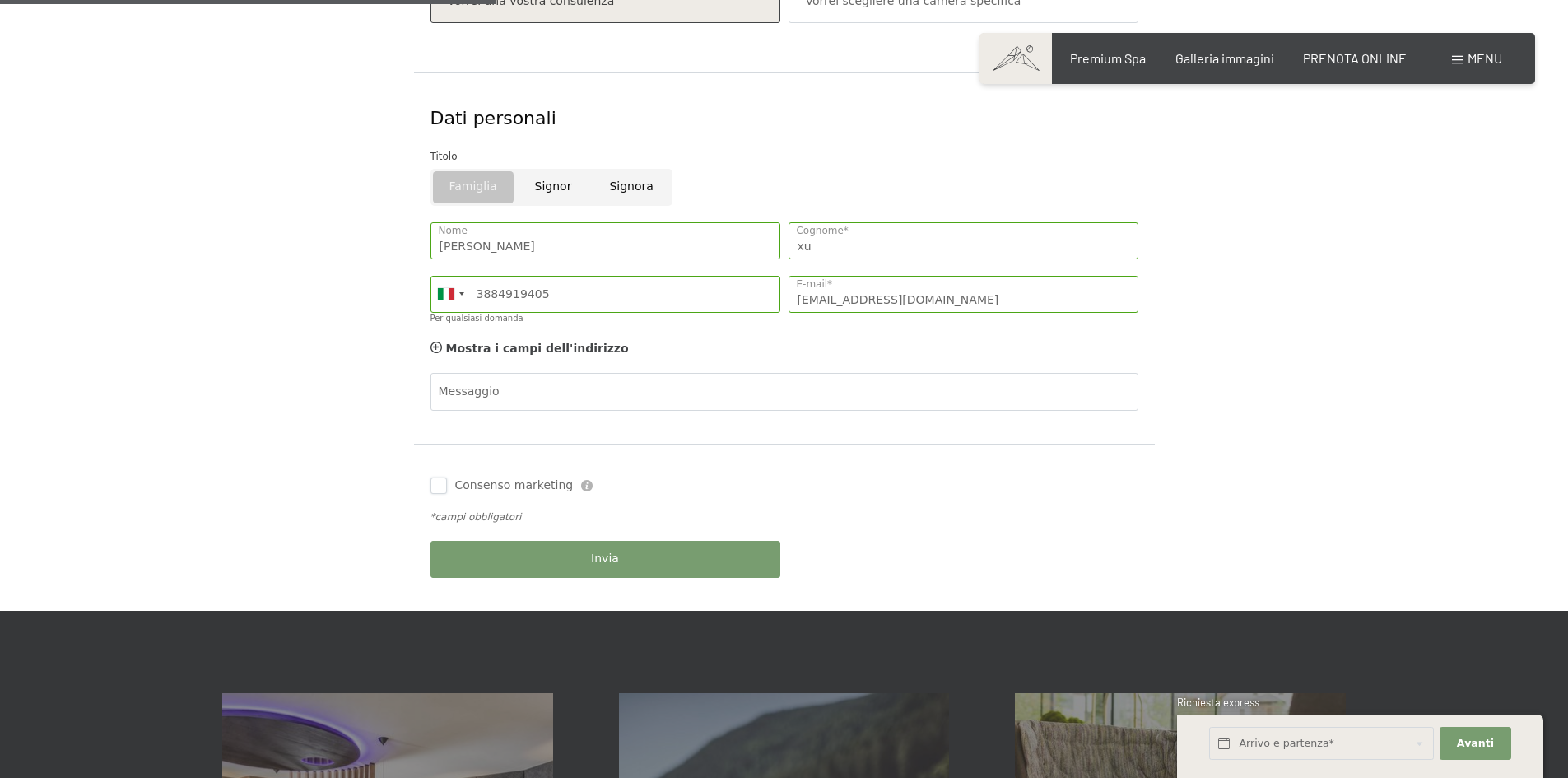
click at [432, 539] on div "Consenso marketing Il sottoscritto, letta e compresa l’informativa di cui a que…" at bounding box center [784, 527] width 741 height 167
click at [444, 488] on input "Consenso marketing" at bounding box center [439, 486] width 17 height 17
click at [439, 485] on input "Consenso marketing" at bounding box center [439, 486] width 17 height 17
checkbox input "false"
click at [614, 567] on span "Invia" at bounding box center [605, 559] width 28 height 17
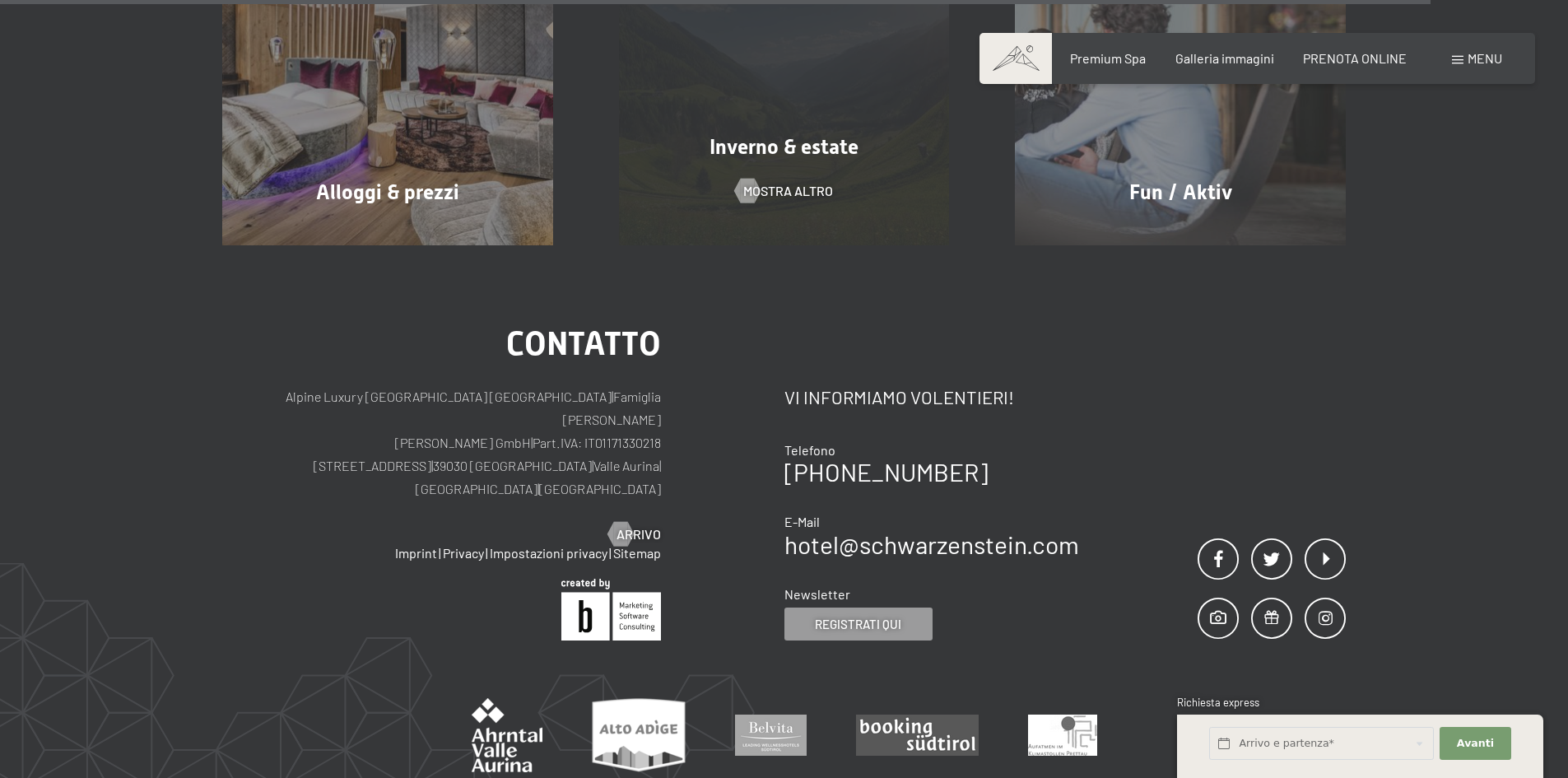
scroll to position [654, 0]
